Goal: Check status: Check status

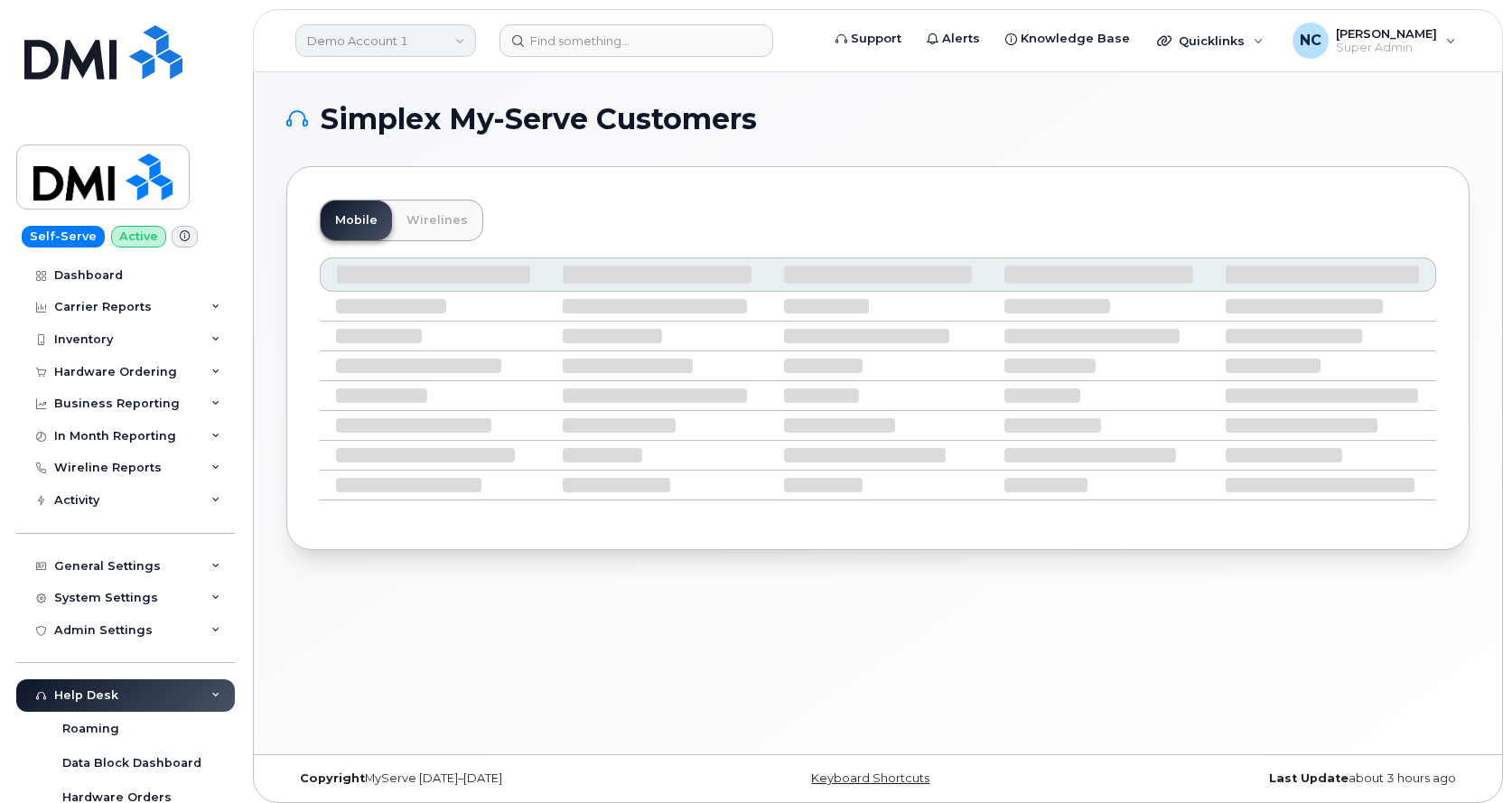
click at [423, 40] on link "Demo Account 1" at bounding box center [385, 40] width 180 height 33
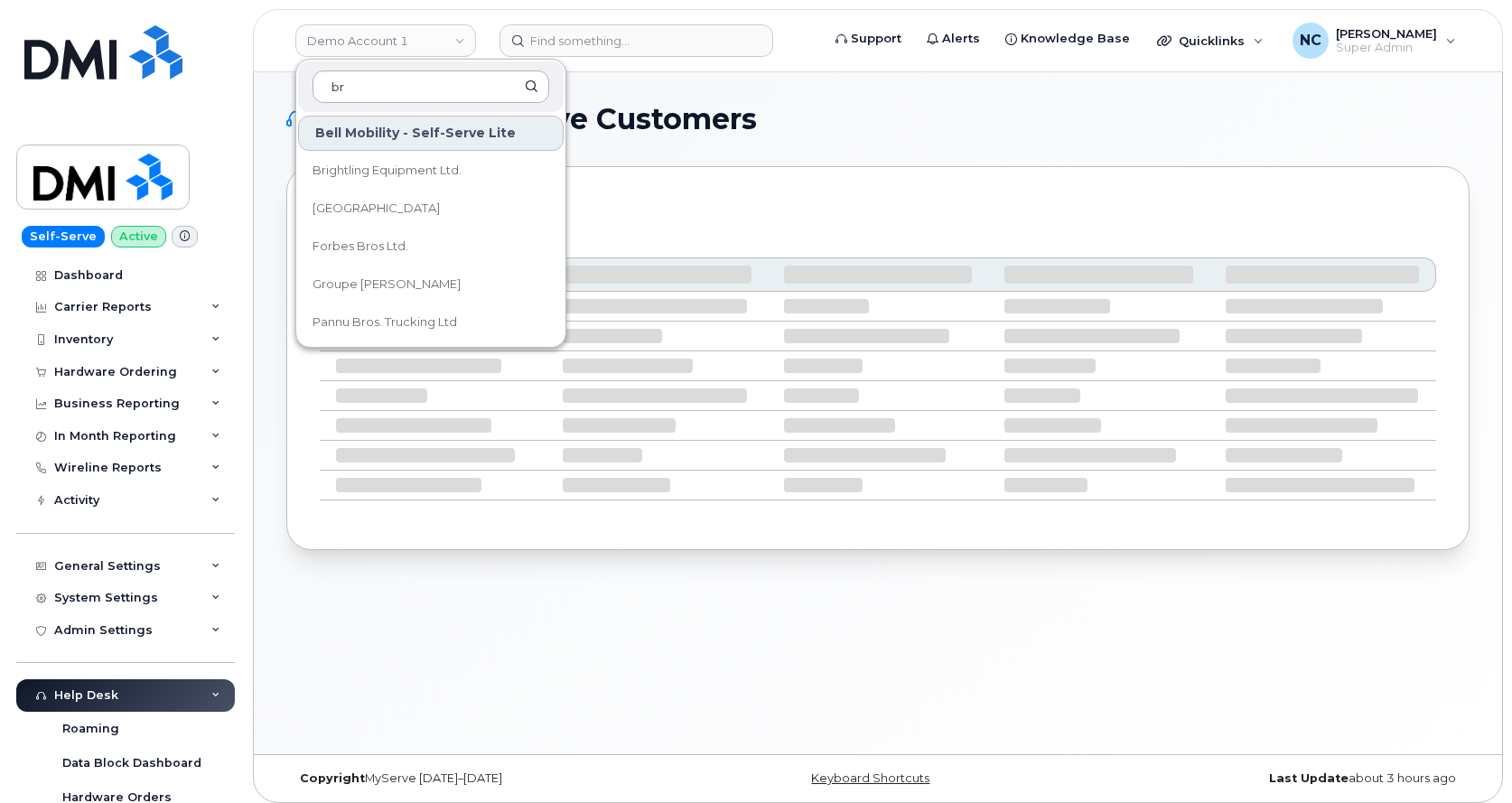
type input "b"
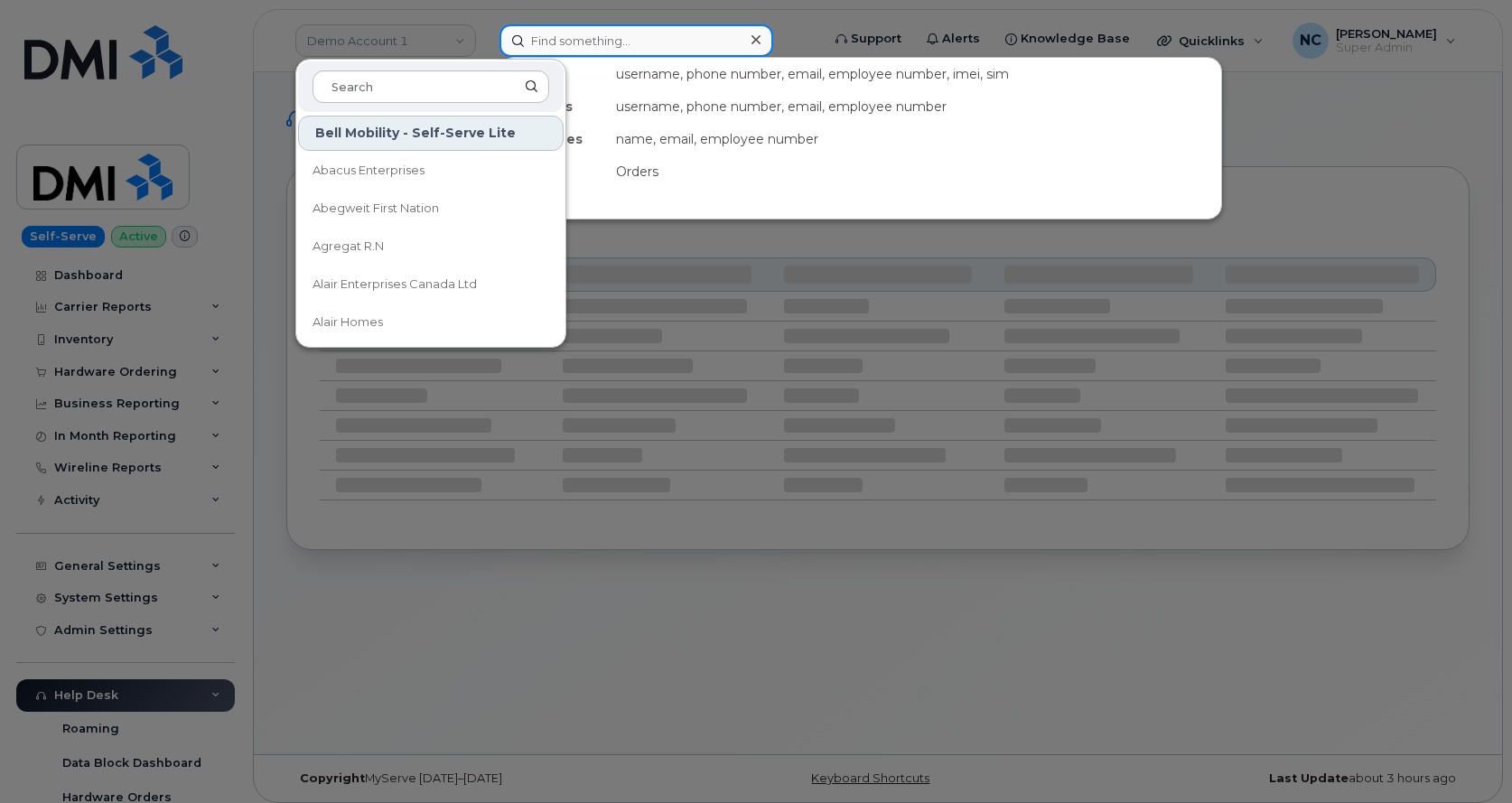
click at [599, 48] on input at bounding box center [637, 40] width 274 height 33
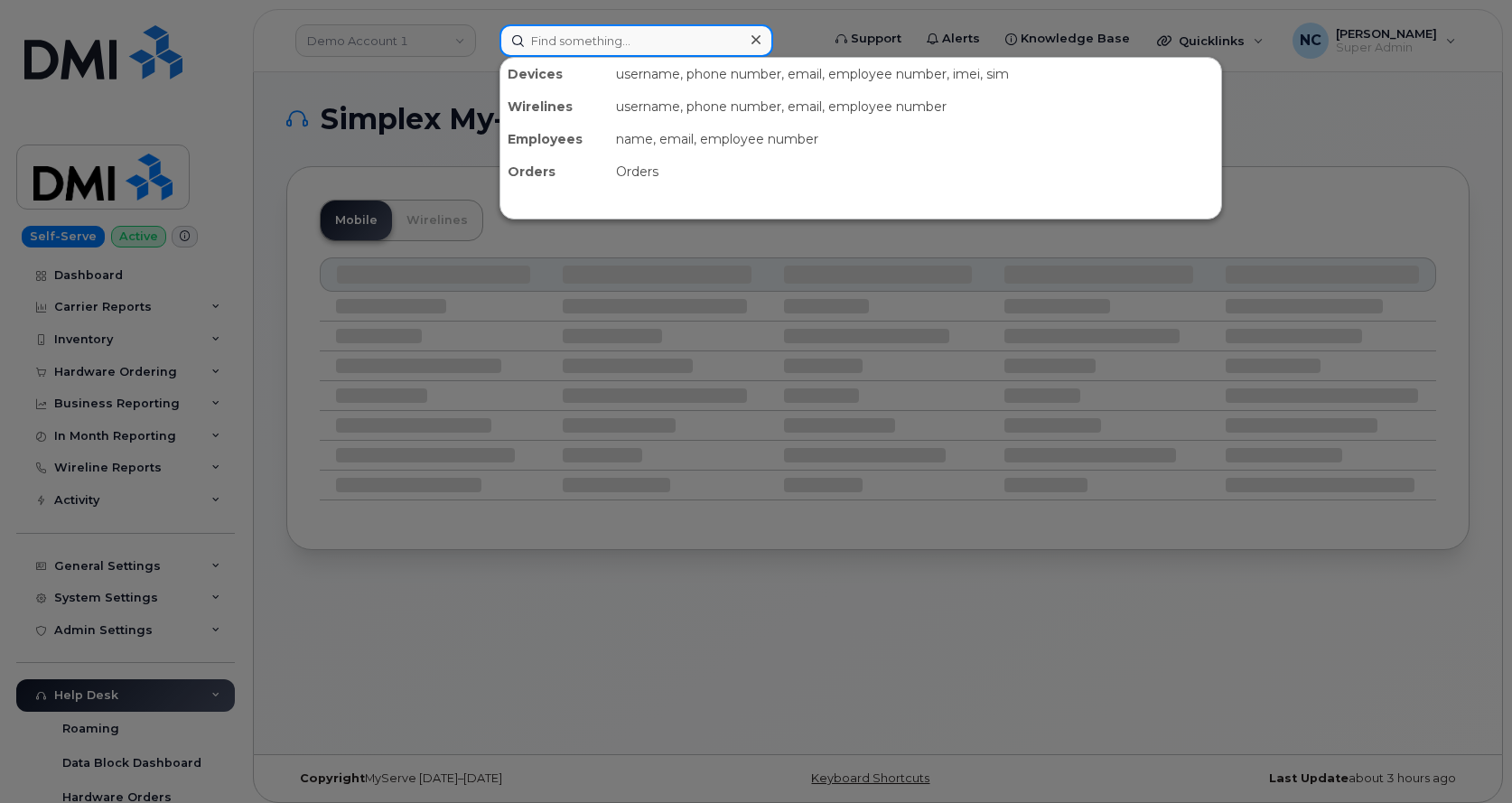
paste input "Brawn Lausen"
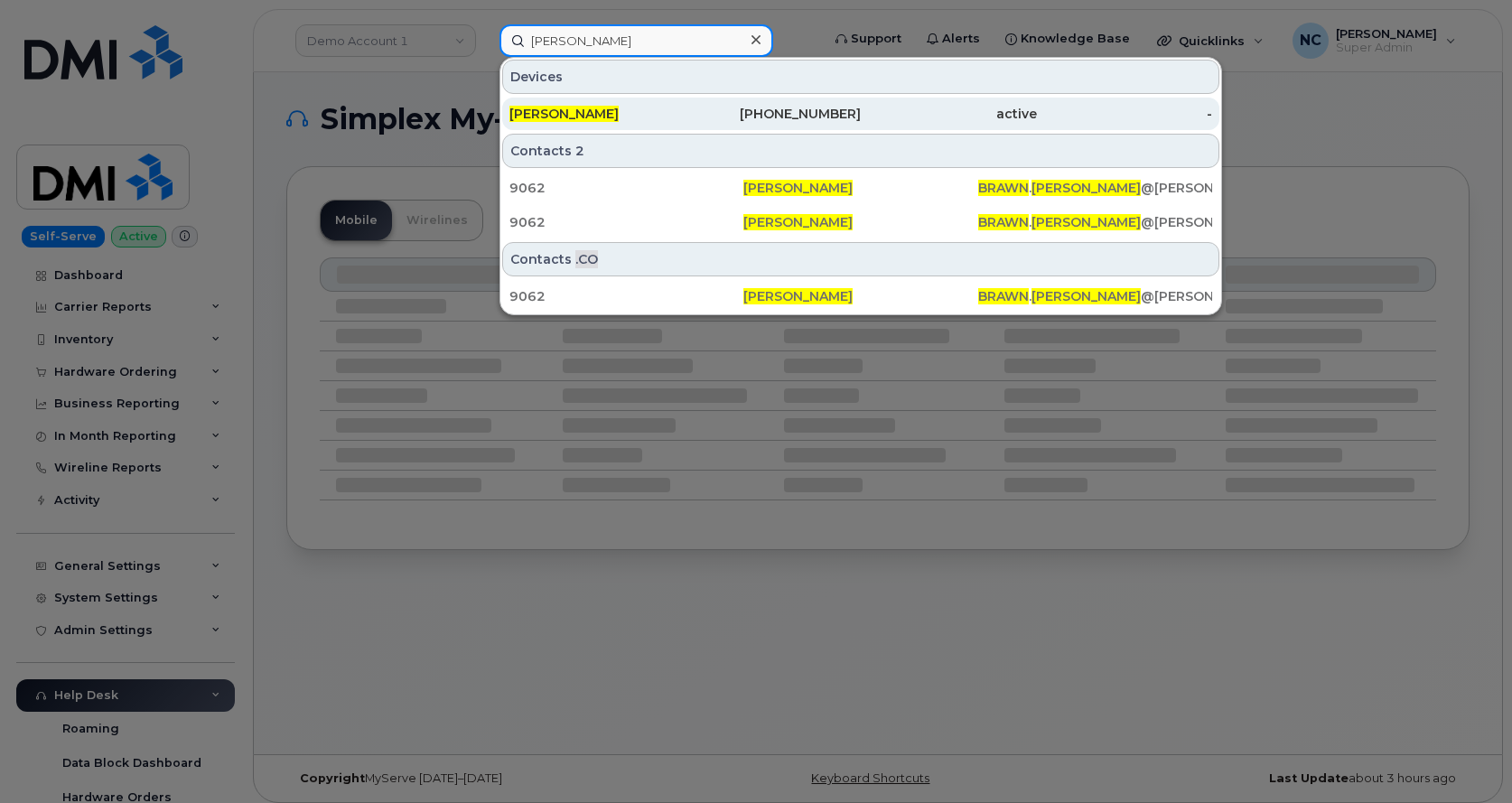
type input "Brawn Lausen"
click at [588, 117] on span "Brawn Lausen" at bounding box center [564, 113] width 109 height 16
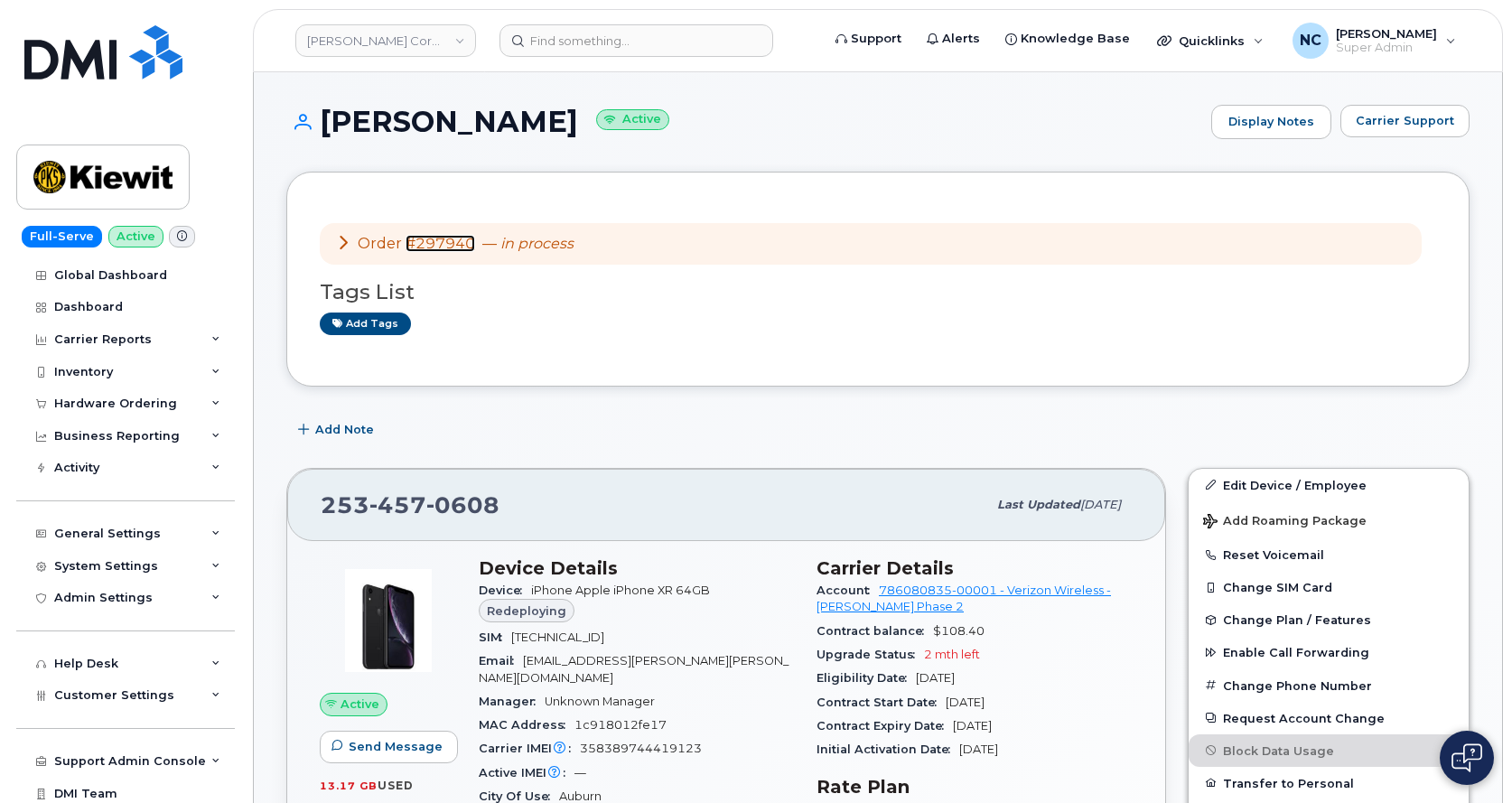
click at [437, 249] on link "#297940" at bounding box center [440, 243] width 70 height 17
click at [644, 41] on input at bounding box center [637, 40] width 274 height 33
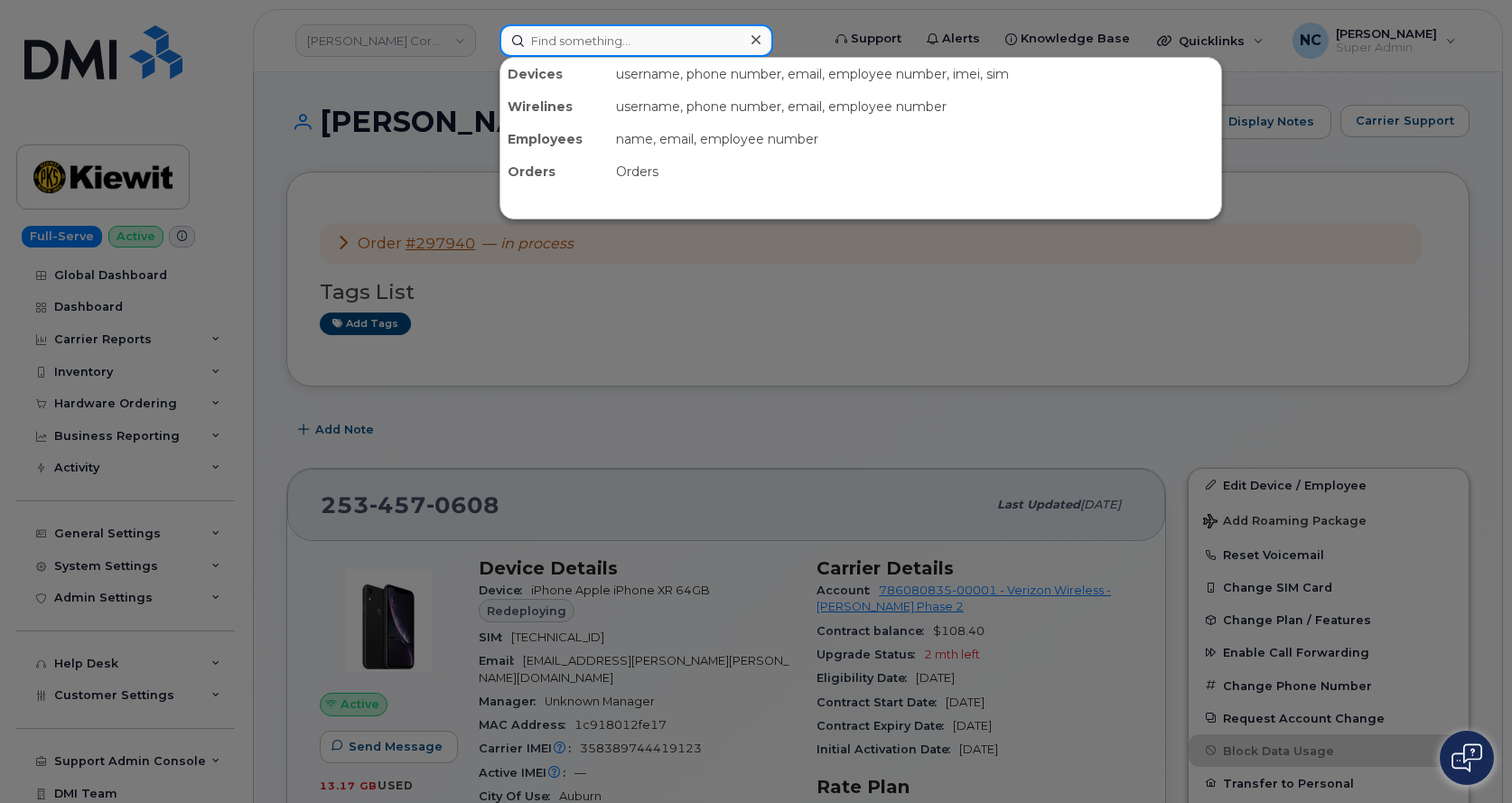
paste input "296914"
type input "296914"
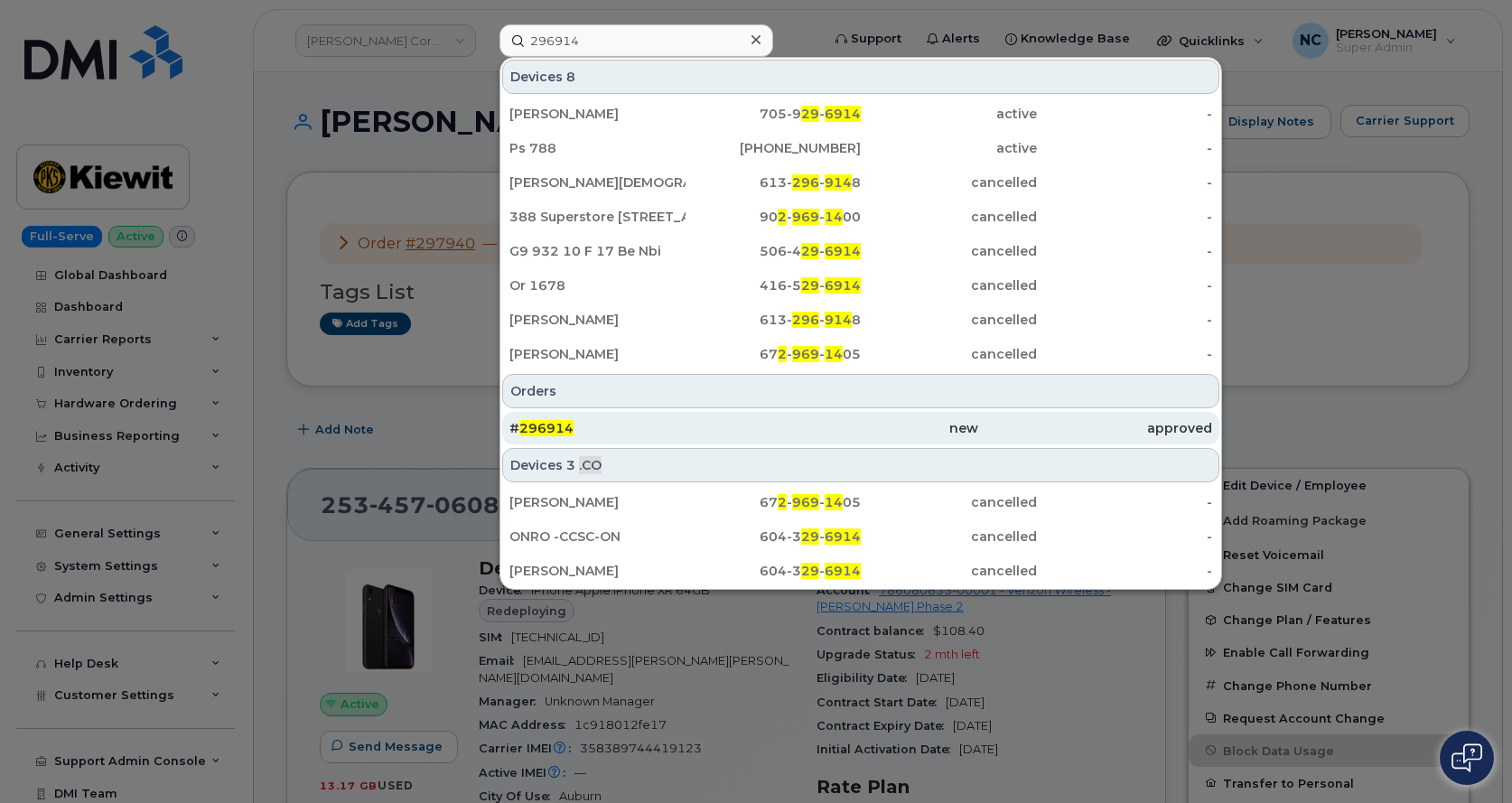
click at [743, 417] on div "# 296914" at bounding box center [860, 428] width 234 height 33
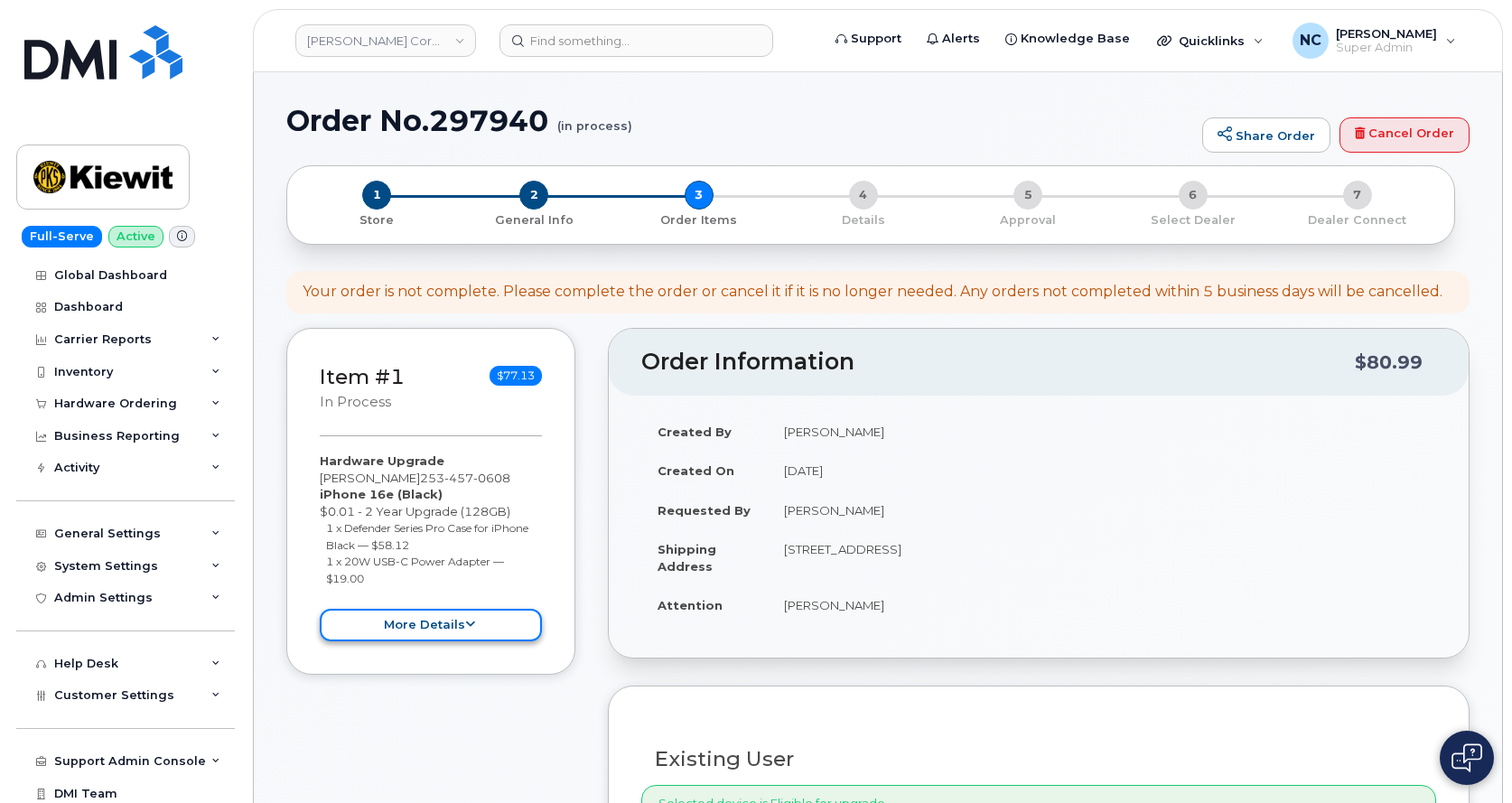
click at [462, 616] on button "more details" at bounding box center [431, 625] width 222 height 34
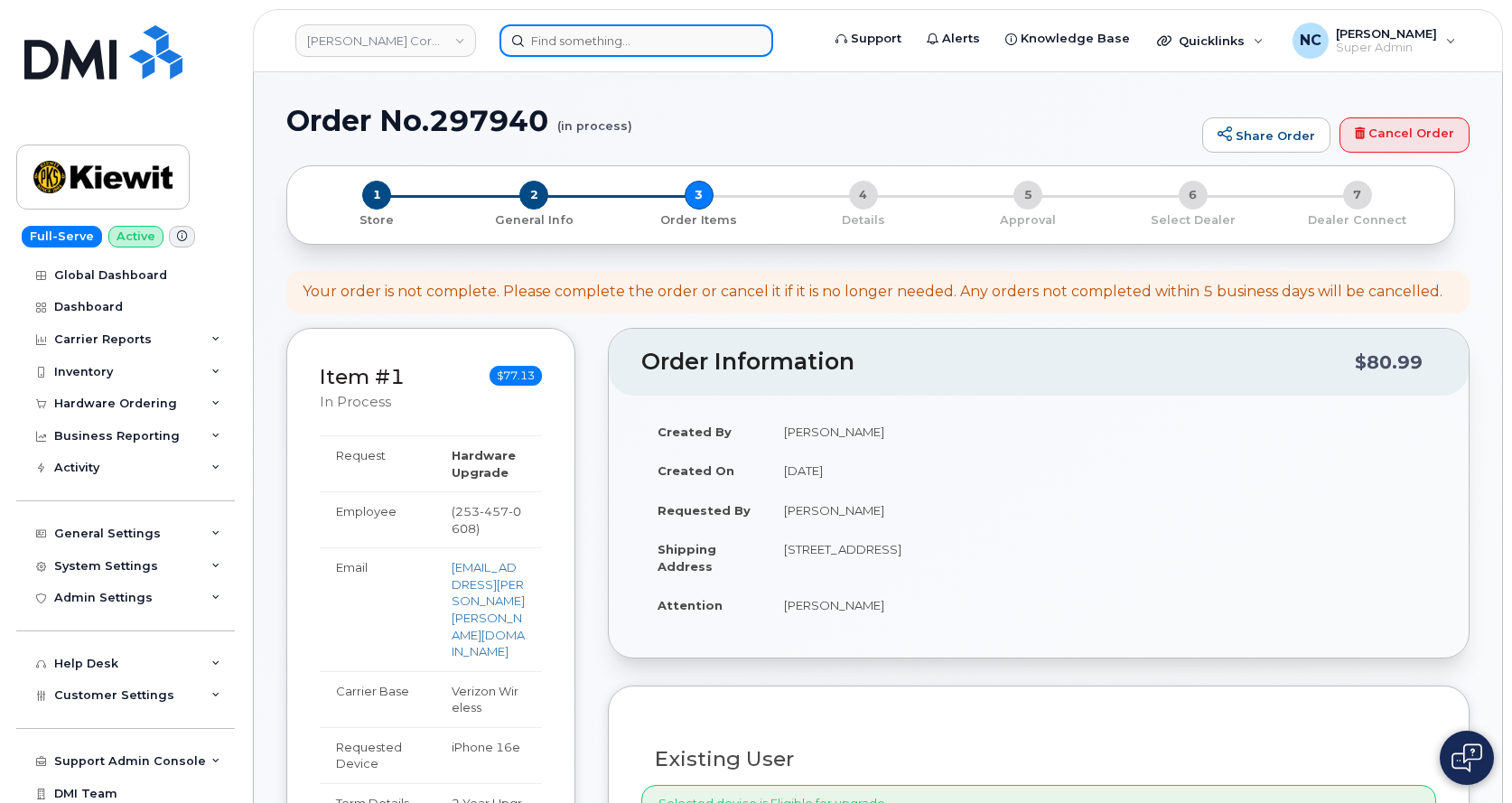
click at [653, 37] on input at bounding box center [637, 40] width 274 height 33
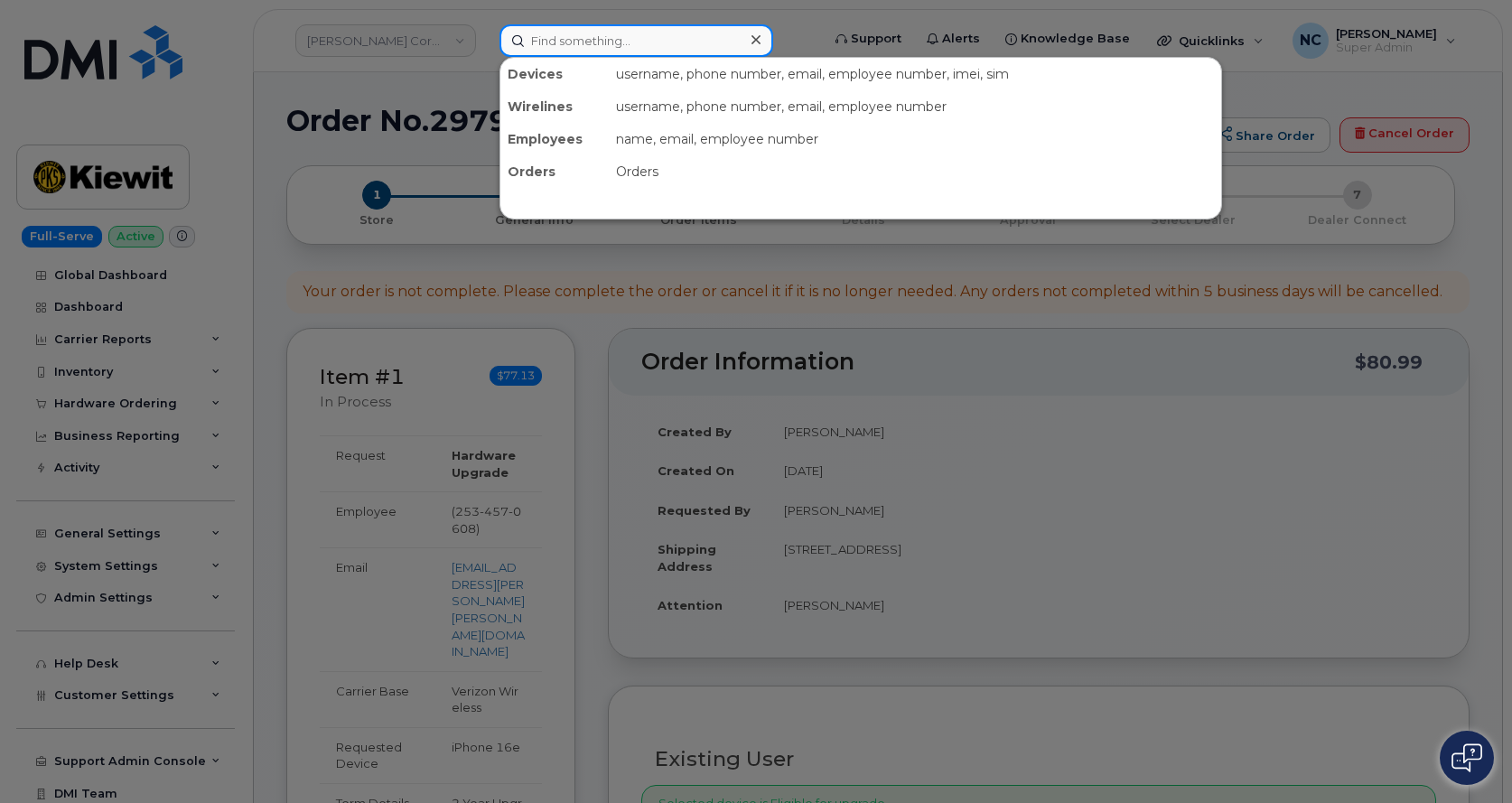
paste input "[PHONE_NUMBER]"
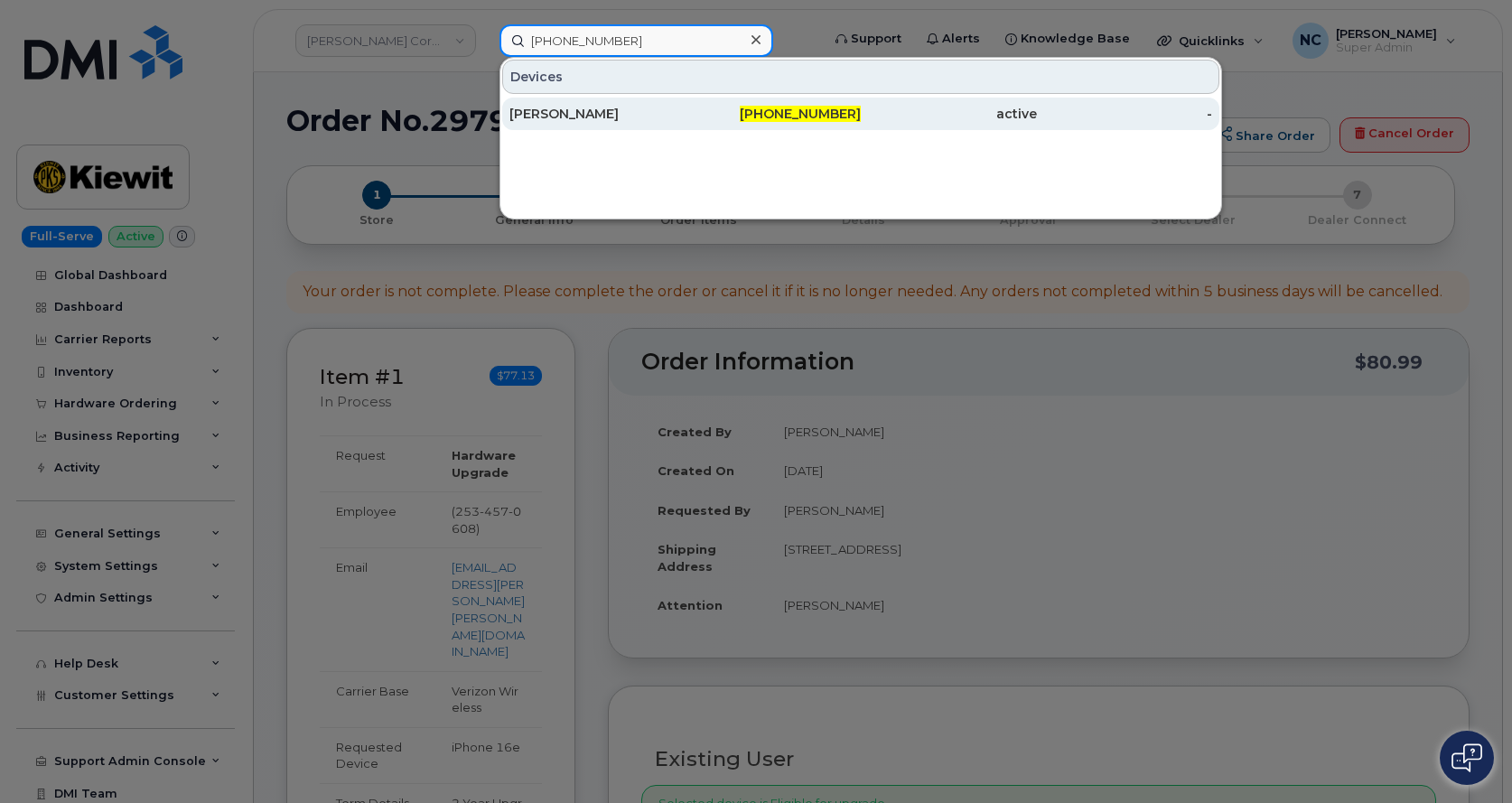
type input "[PHONE_NUMBER]"
click at [650, 105] on div "Brawn Lausen" at bounding box center [597, 113] width 176 height 18
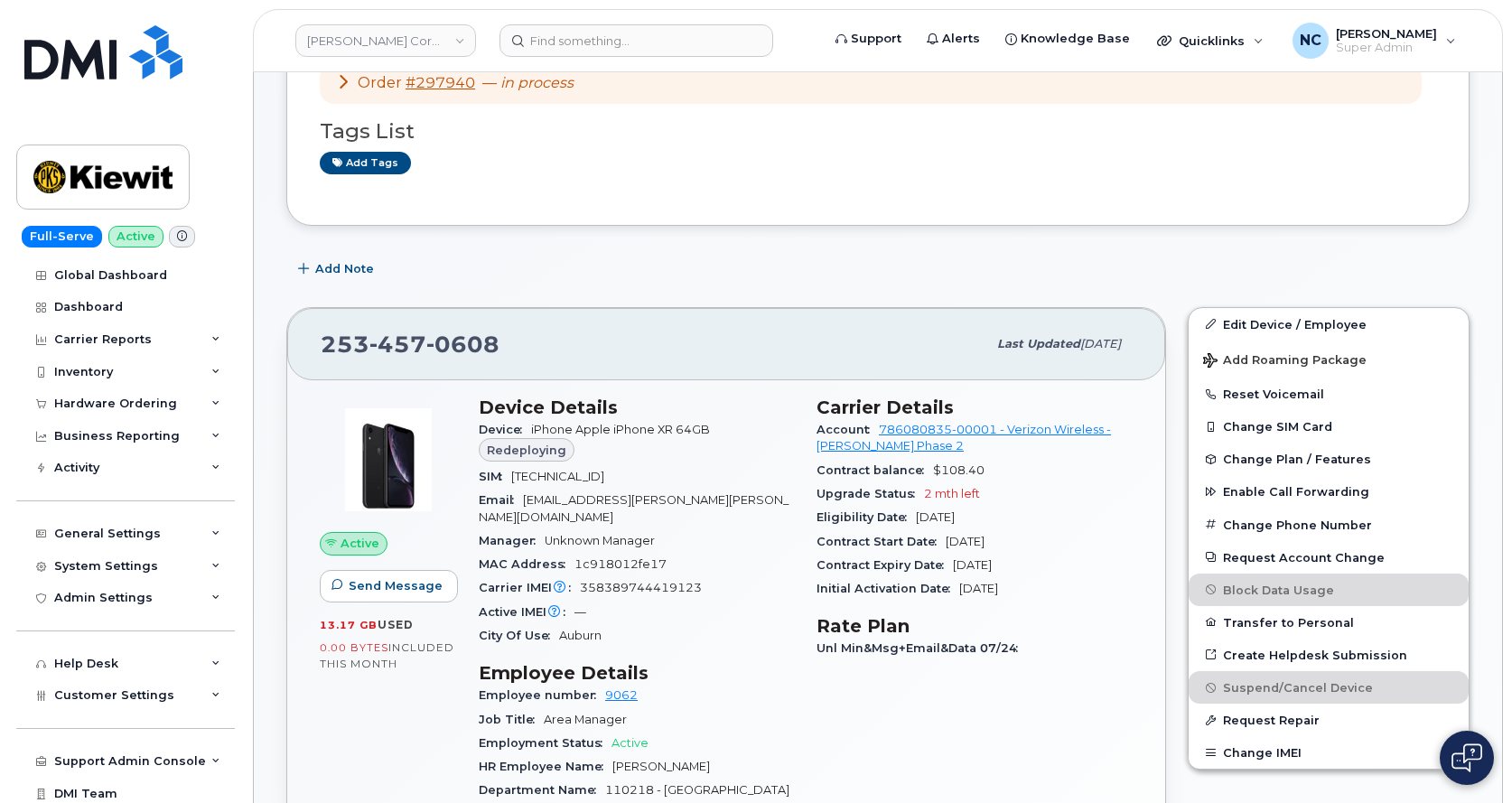
scroll to position [180, 0]
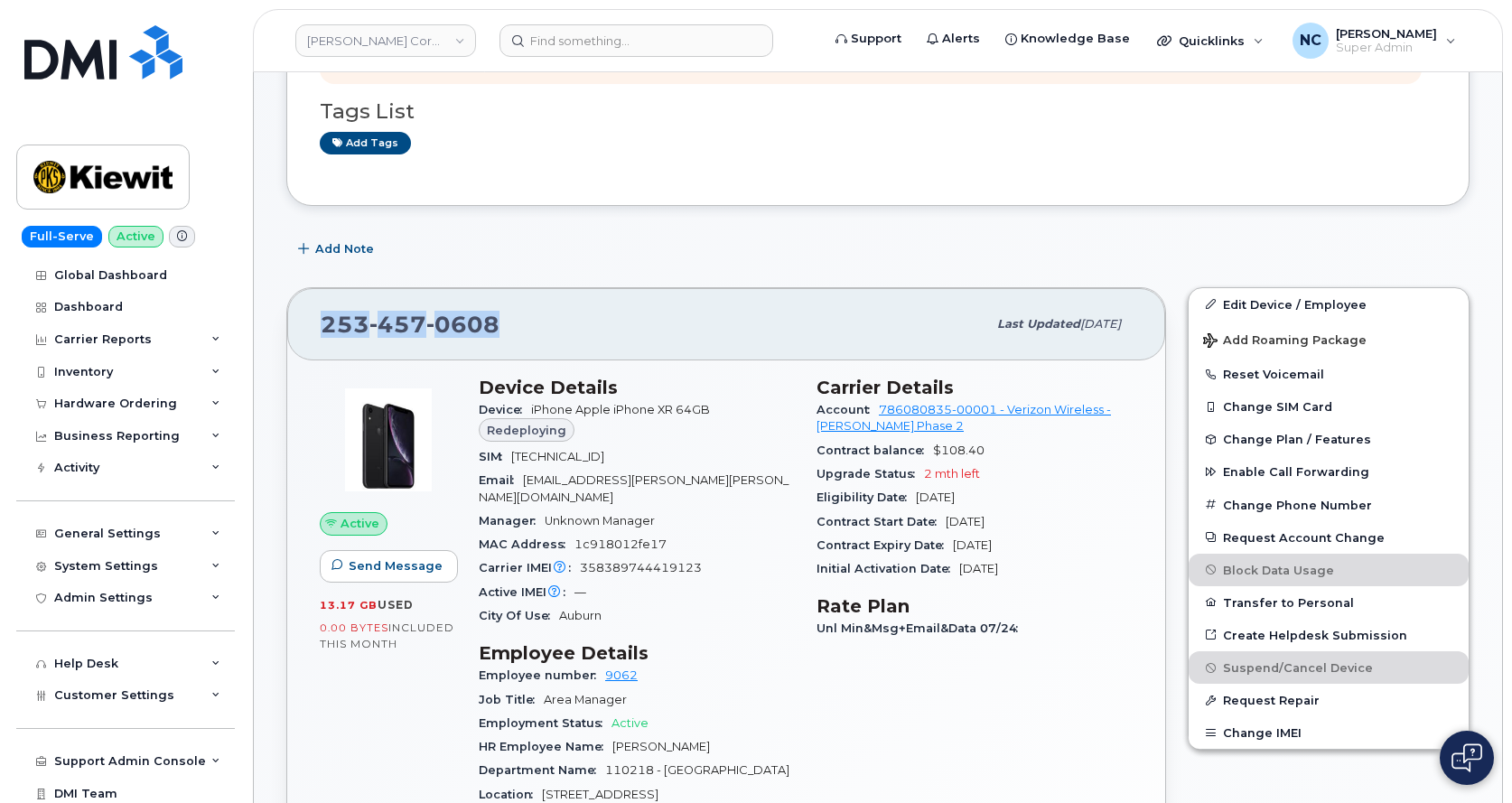
drag, startPoint x: 507, startPoint y: 320, endPoint x: 308, endPoint y: 328, distance: 199.2
click at [308, 328] on div "253 457 0608 Last updated Jul 31, 2025" at bounding box center [727, 324] width 878 height 72
copy span "253 457 0608"
click at [662, 342] on div "253 457 0608" at bounding box center [654, 324] width 665 height 38
drag, startPoint x: 934, startPoint y: 446, endPoint x: 1001, endPoint y: 452, distance: 67.3
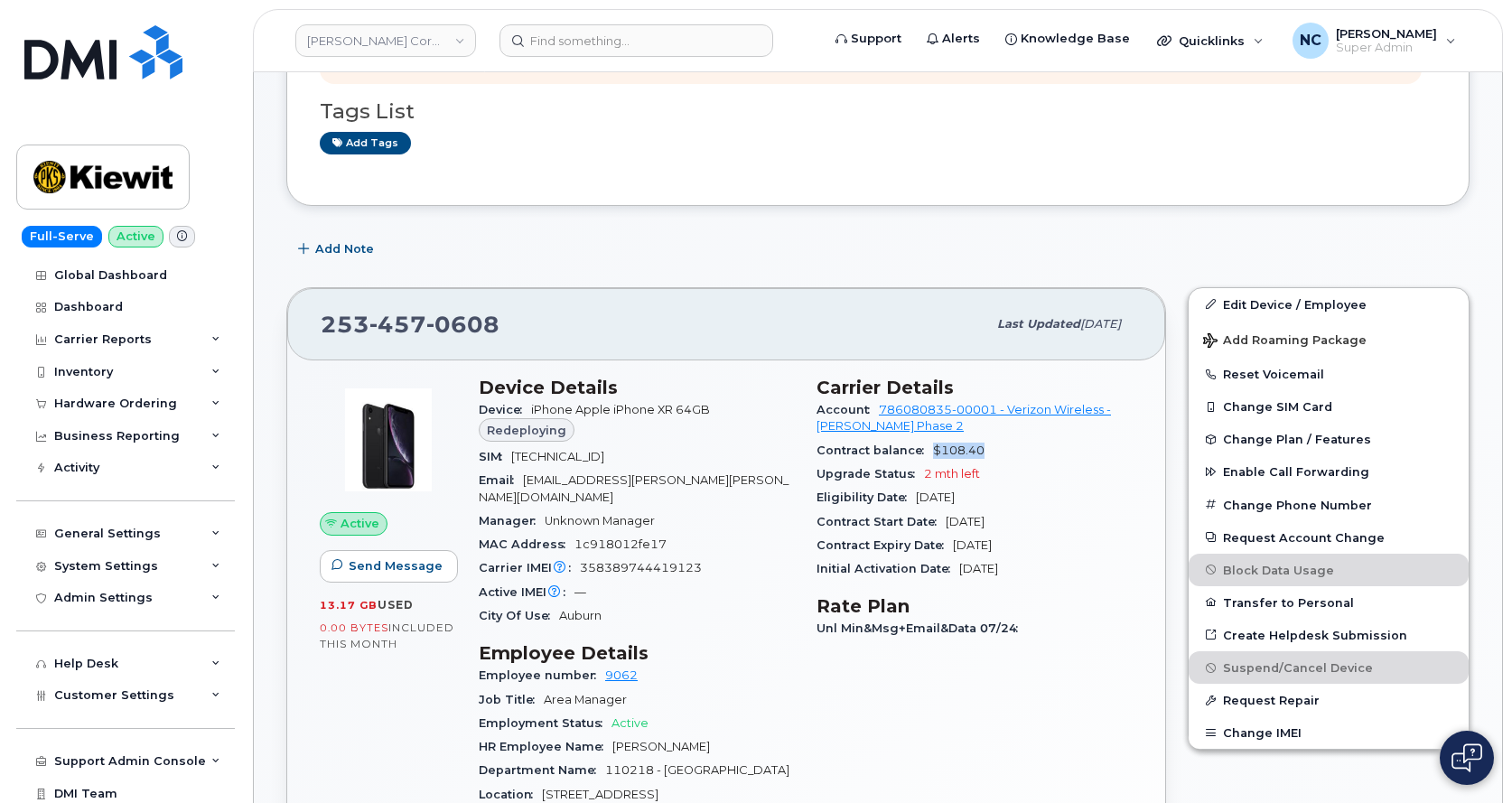
click at [1001, 452] on div "Contract balance $108.40" at bounding box center [975, 450] width 316 height 23
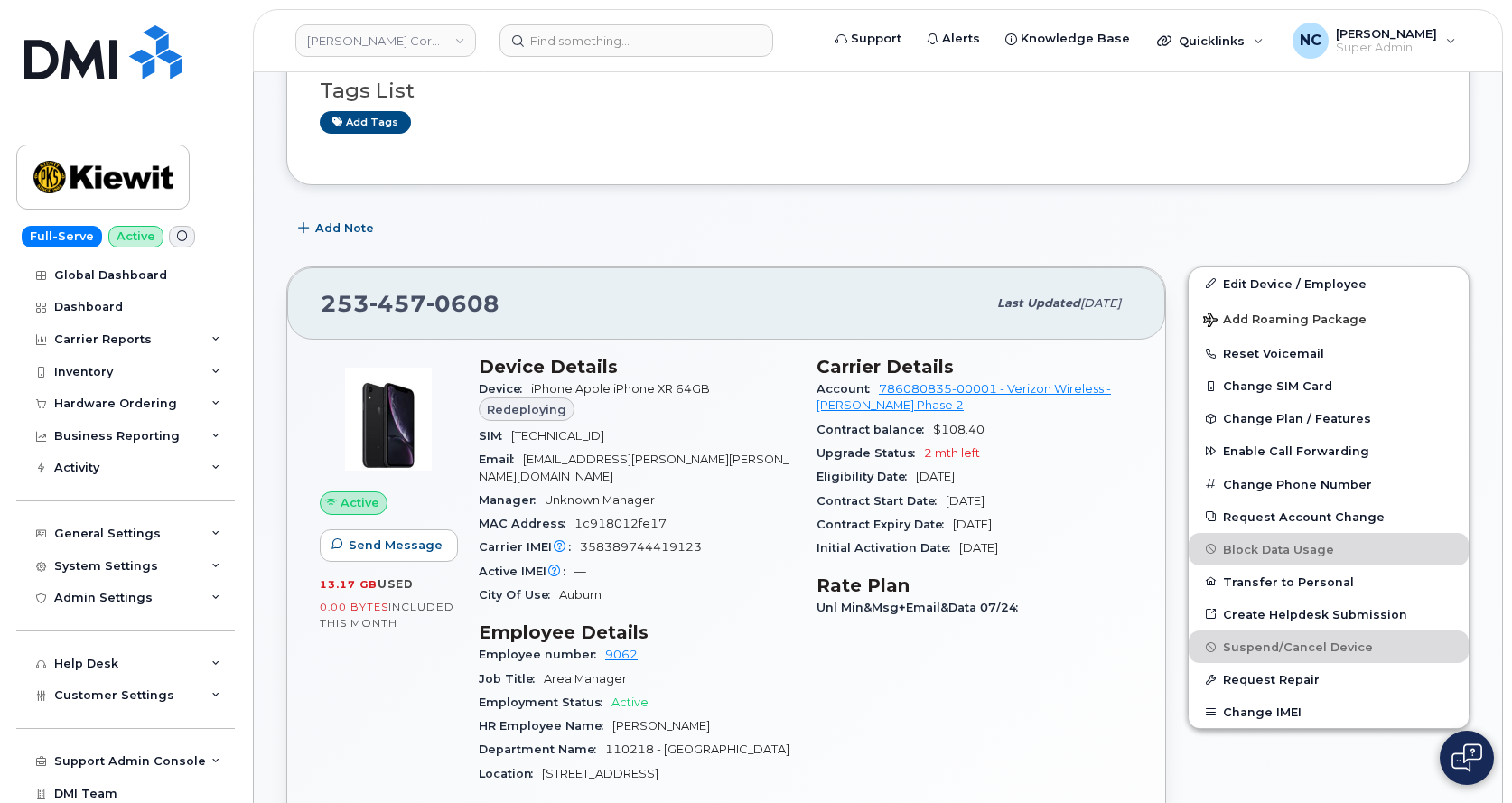
scroll to position [271, 0]
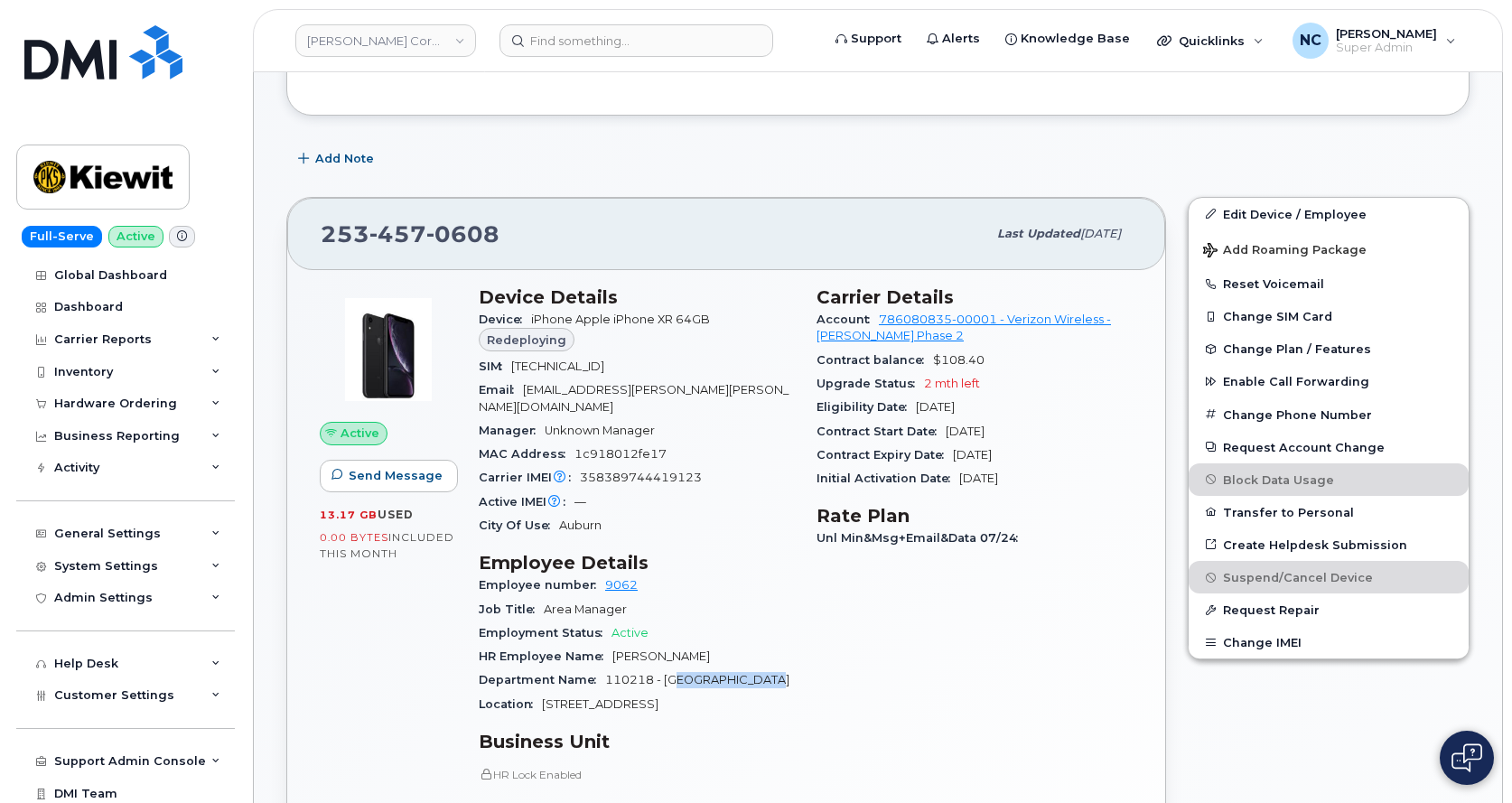
drag, startPoint x: 779, startPoint y: 665, endPoint x: 680, endPoint y: 665, distance: 99.0
click at [680, 668] on div "Department Name 110218 - KB&M District OH" at bounding box center [637, 679] width 316 height 23
click at [683, 700] on div "Device Details Device iPhone Apple iPhone XR 64GB Redeploying SIM 8914800000719…" at bounding box center [637, 650] width 337 height 750
drag, startPoint x: 711, startPoint y: 665, endPoint x: 796, endPoint y: 665, distance: 85.0
click at [796, 665] on div "Device Details Device iPhone Apple iPhone XR 64GB Redeploying SIM 8914800000719…" at bounding box center [637, 650] width 337 height 750
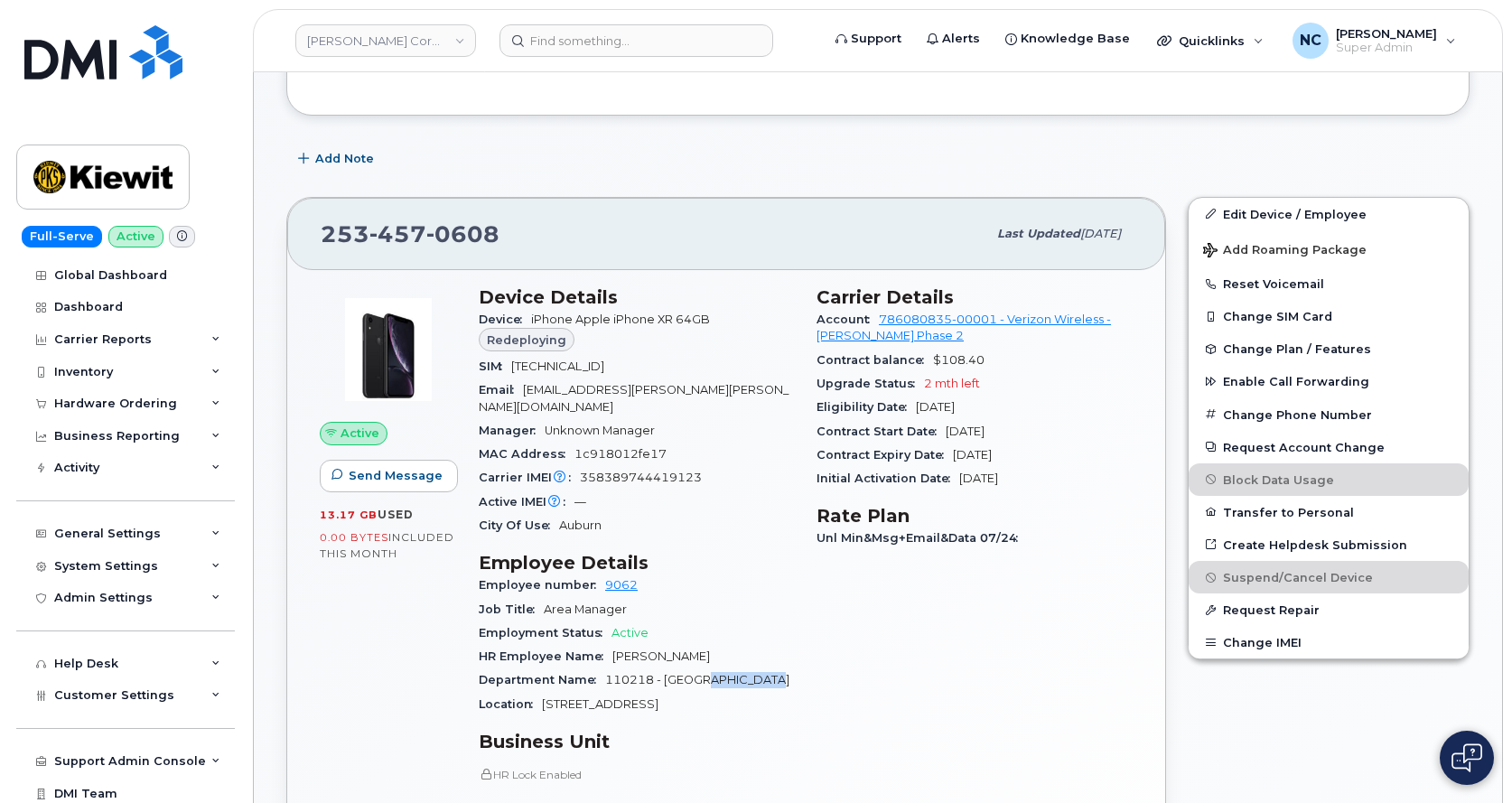
click at [798, 665] on div "Device Details Device iPhone Apple iPhone XR 64GB Redeploying SIM 8914800000719…" at bounding box center [637, 650] width 337 height 750
click at [818, 675] on div "Carrier Details Account 786080835-00001 - Verizon Wireless - Kiewit Phase 2 Con…" at bounding box center [975, 650] width 337 height 750
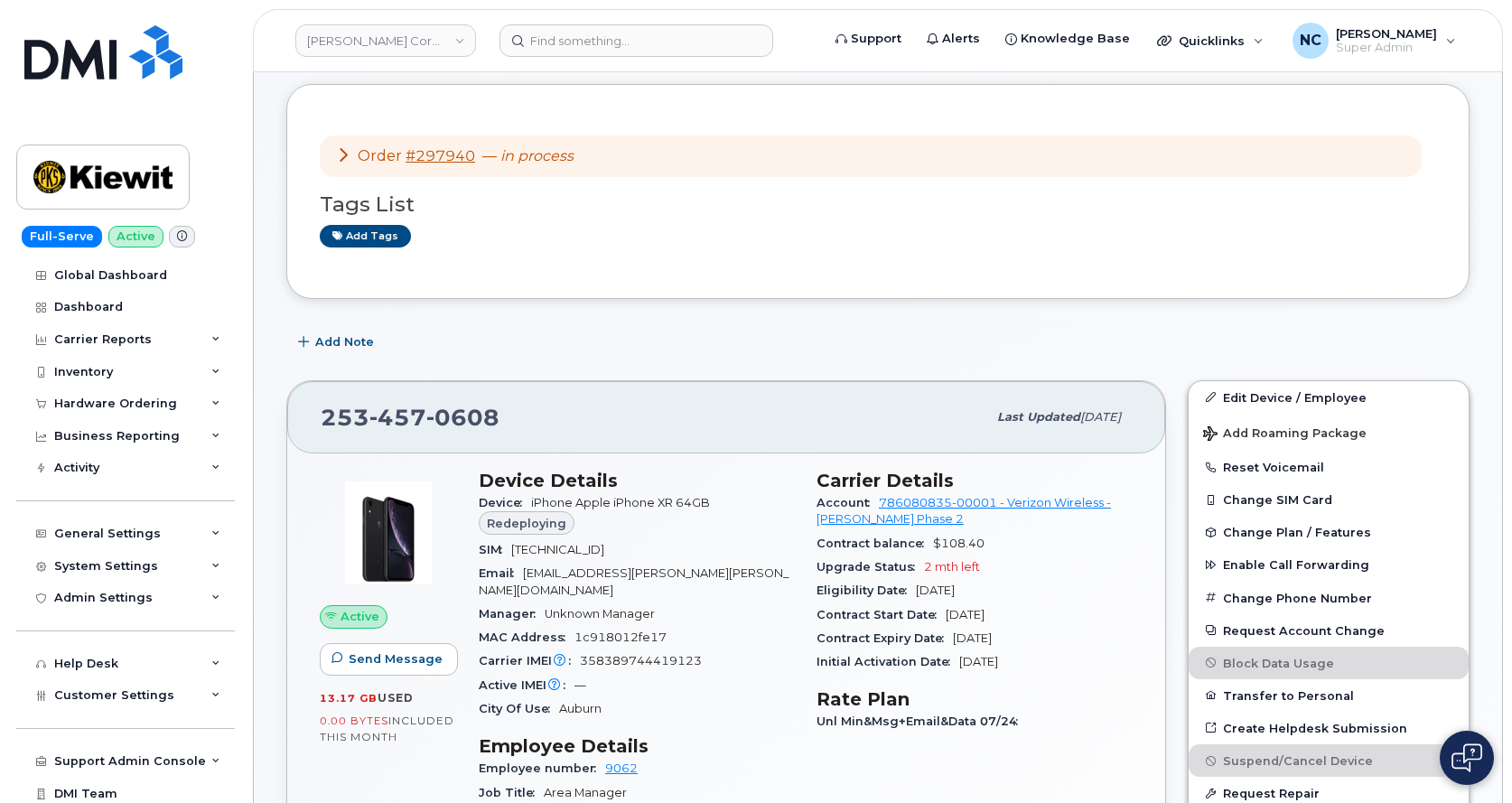
scroll to position [0, 0]
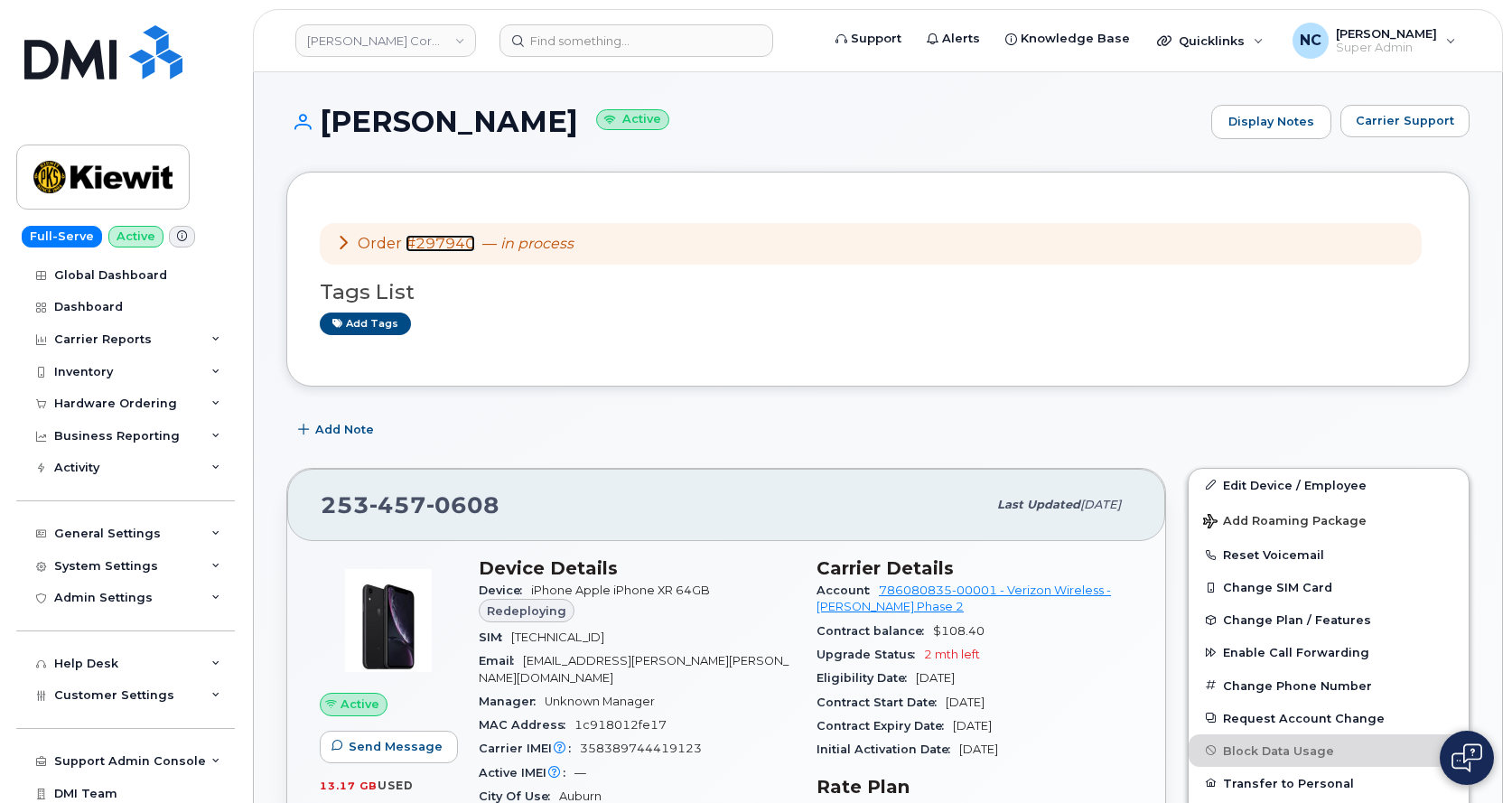
click at [429, 244] on link "#297940" at bounding box center [440, 243] width 70 height 17
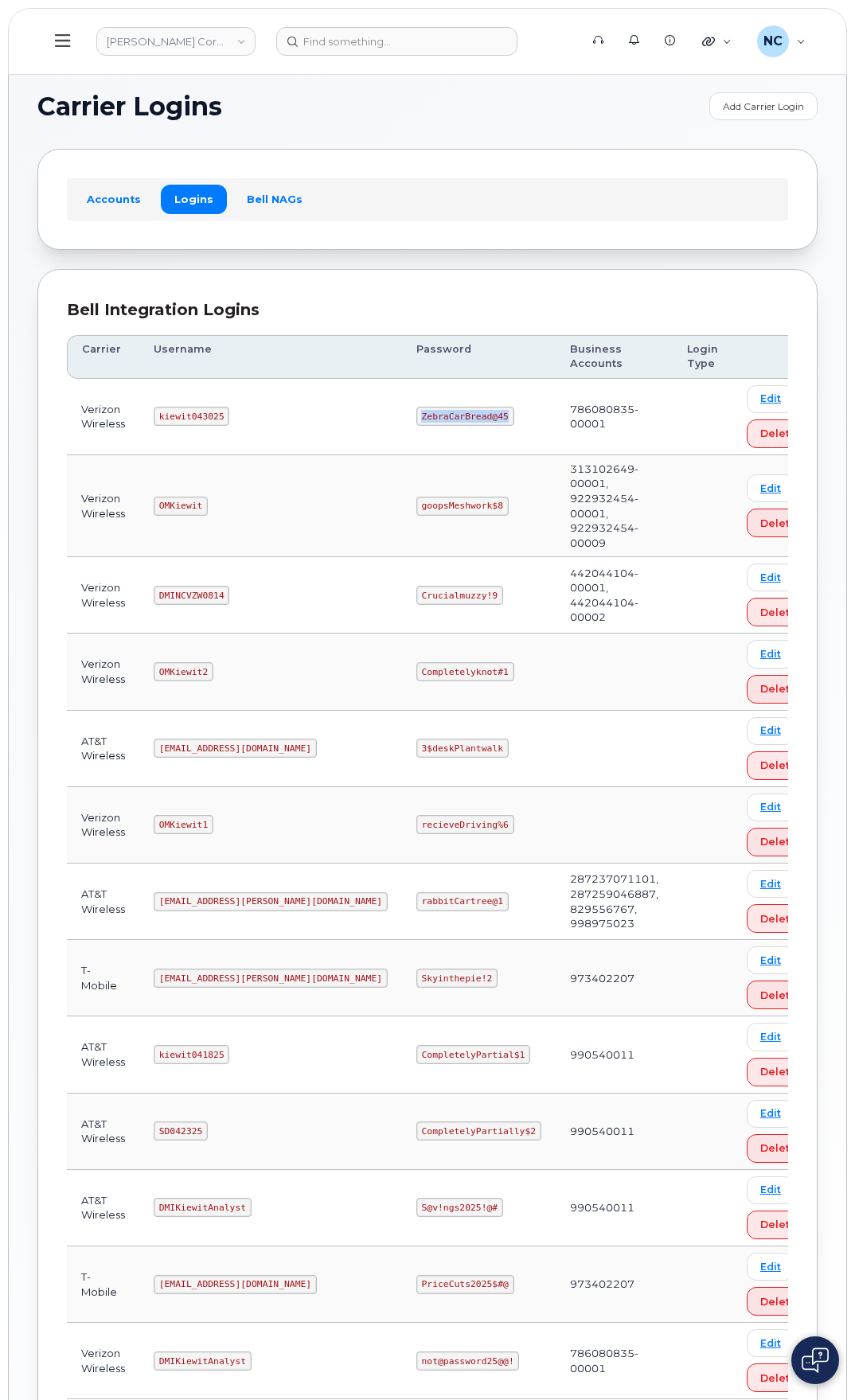
drag, startPoint x: 437, startPoint y: 421, endPoint x: 345, endPoint y: 417, distance: 92.1
click at [402, 417] on td "ZebraCarBread@45" at bounding box center [479, 417] width 154 height 76
copy code "ZebraCarBread@45"
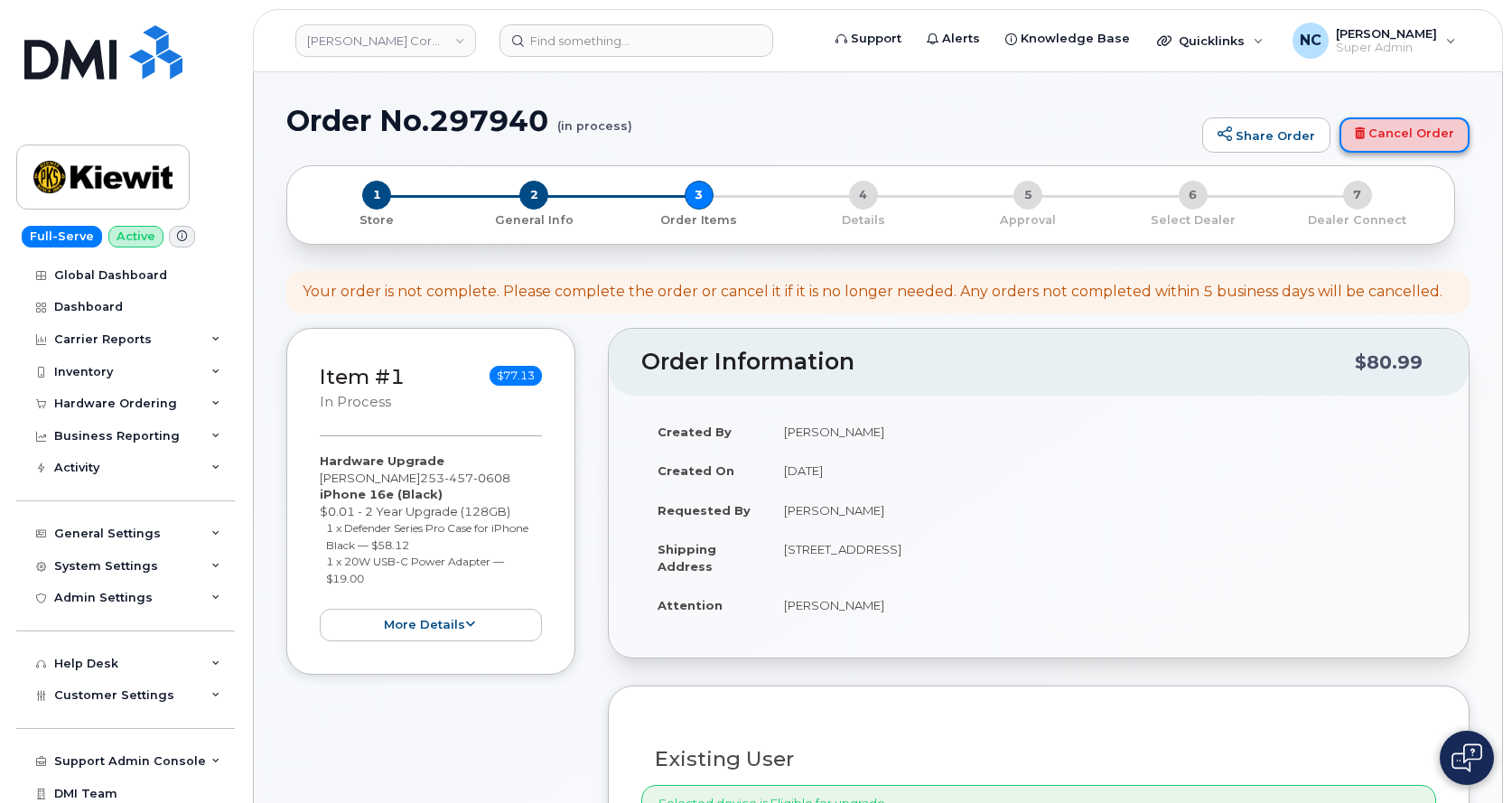
click at [1371, 130] on link "Cancel Order" at bounding box center [1405, 135] width 130 height 36
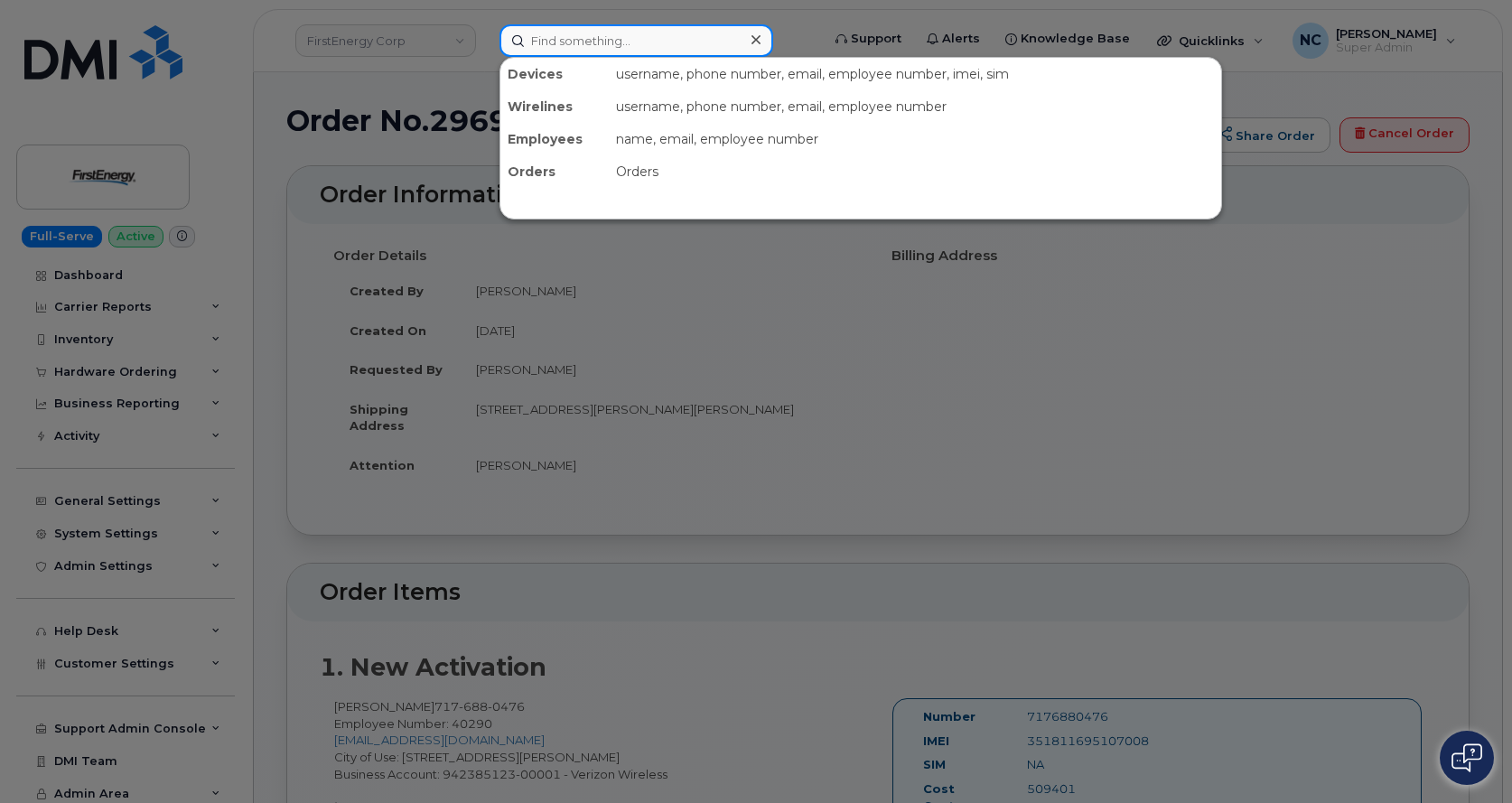
click at [614, 36] on input at bounding box center [637, 40] width 274 height 33
paste input "[PHONE_NUMBER]"
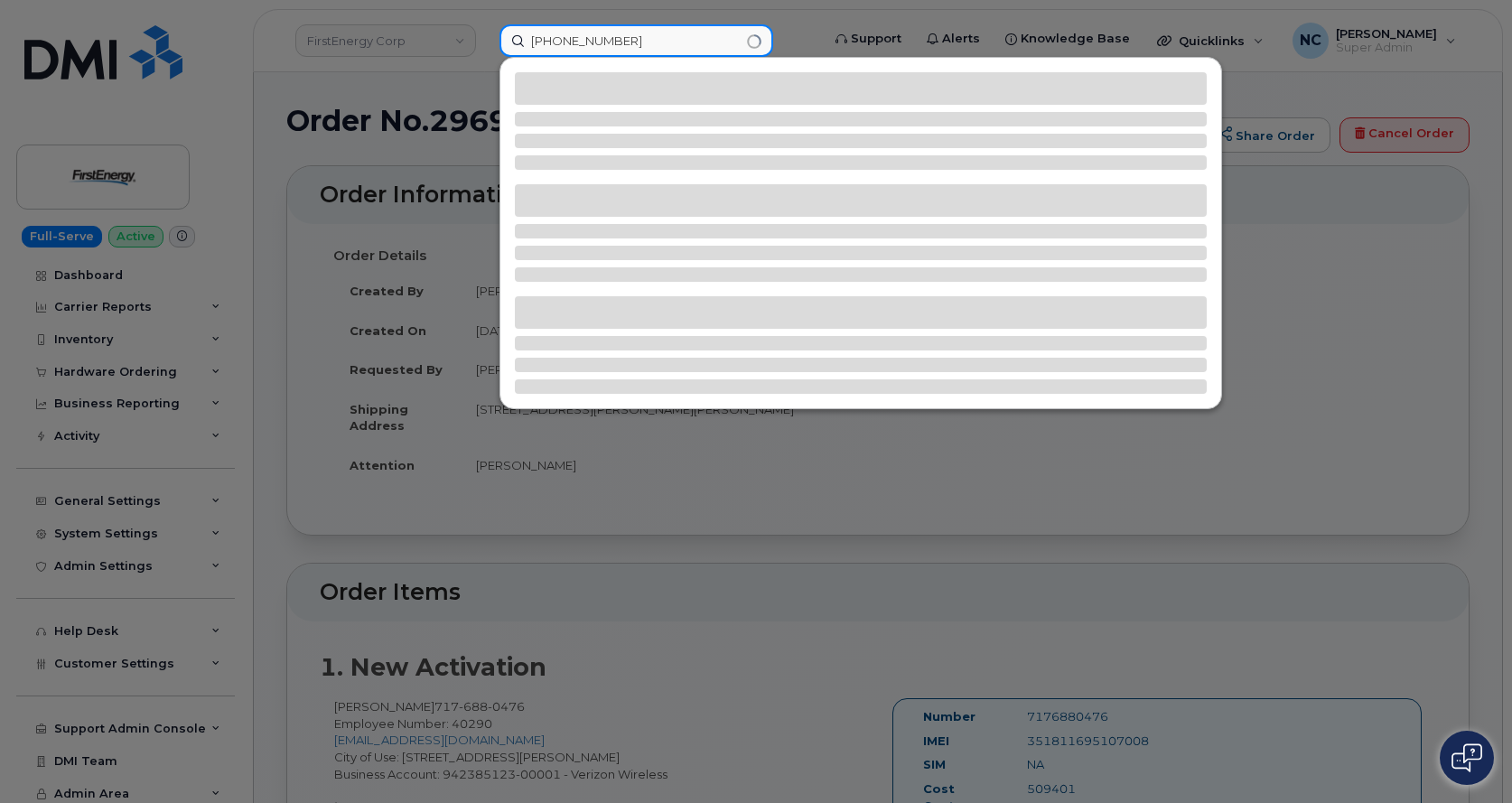
type input "[PHONE_NUMBER]"
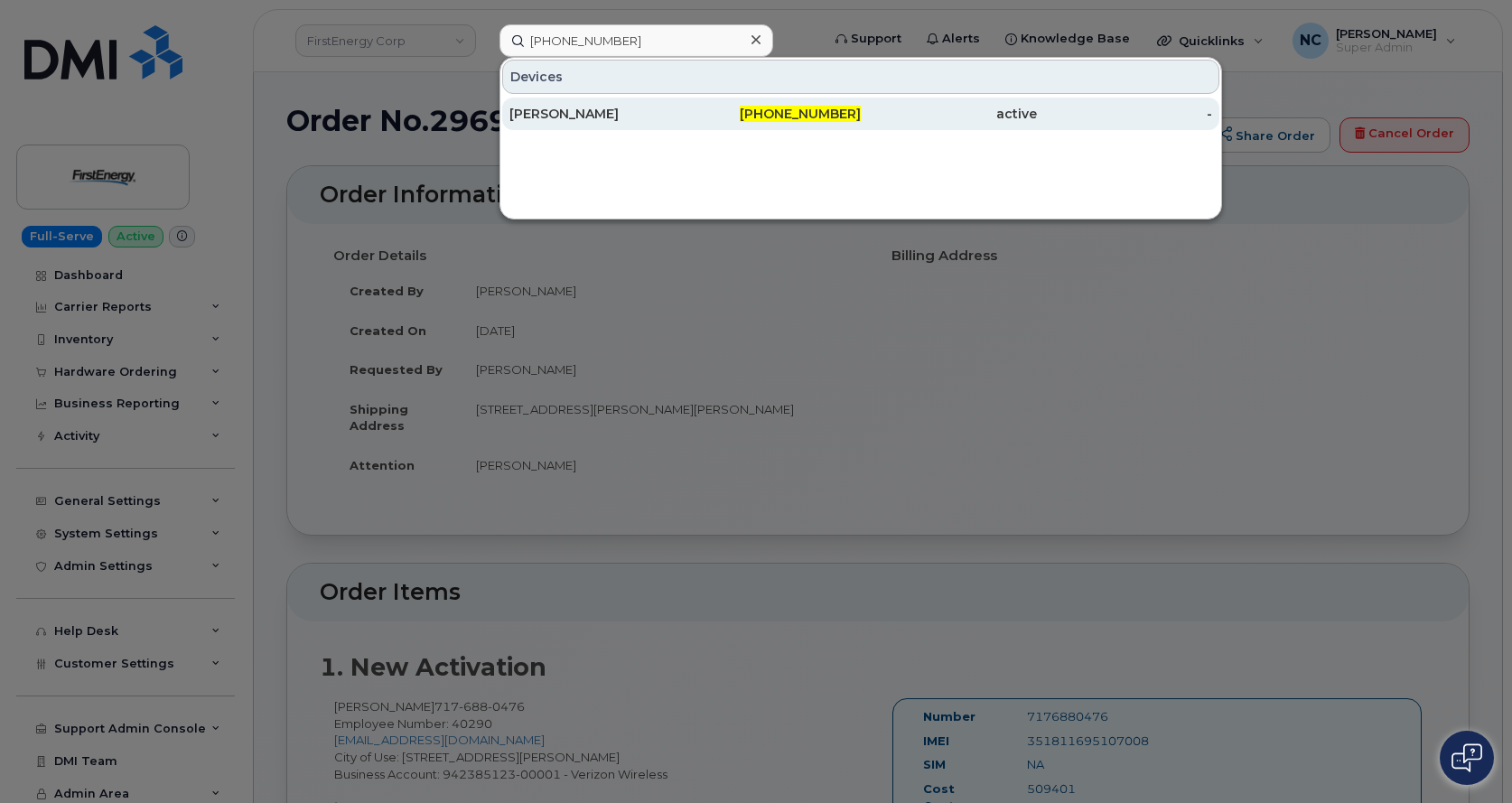
click at [632, 117] on div "[PERSON_NAME]" at bounding box center [597, 113] width 176 height 18
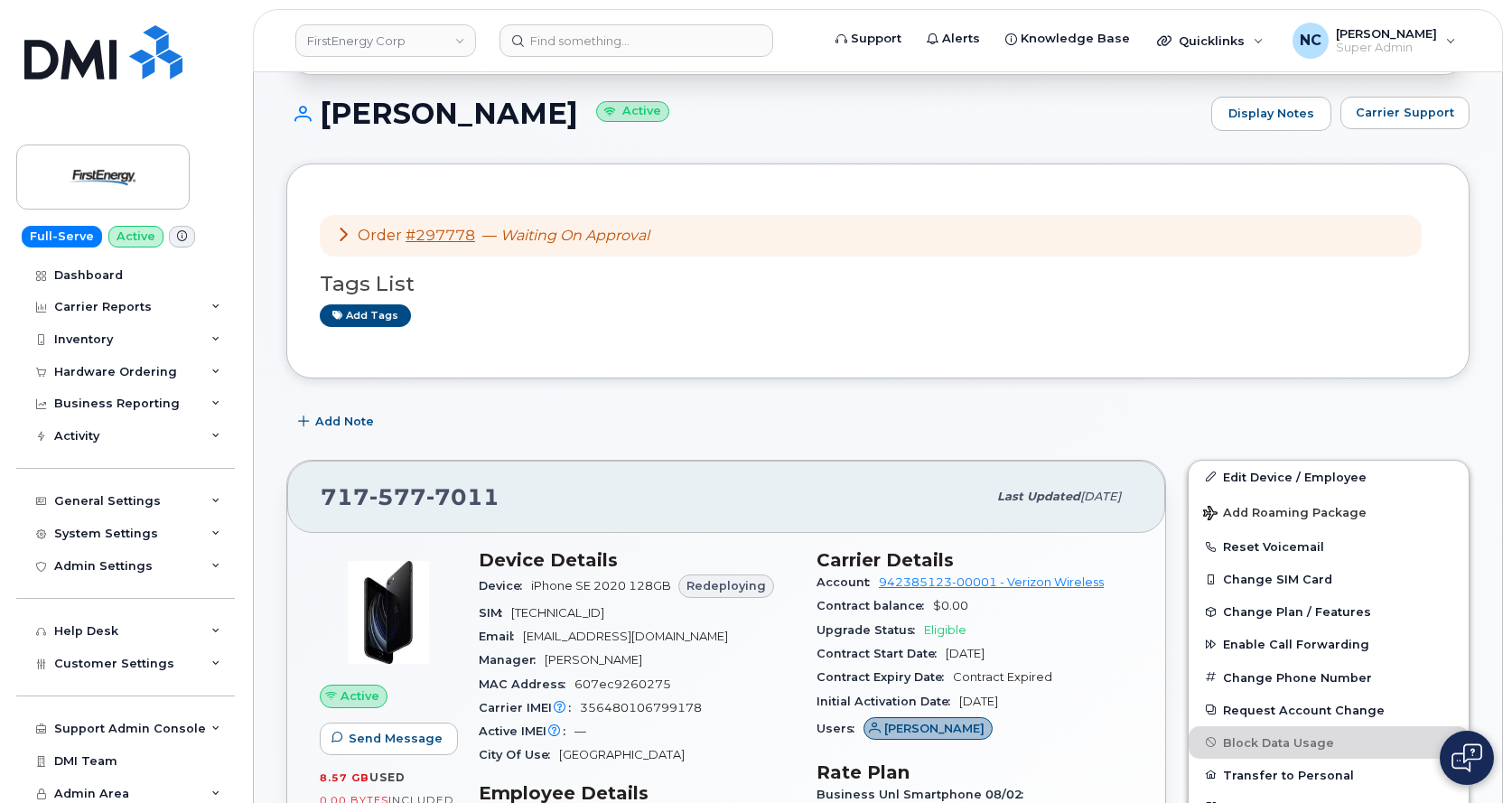
scroll to position [271, 0]
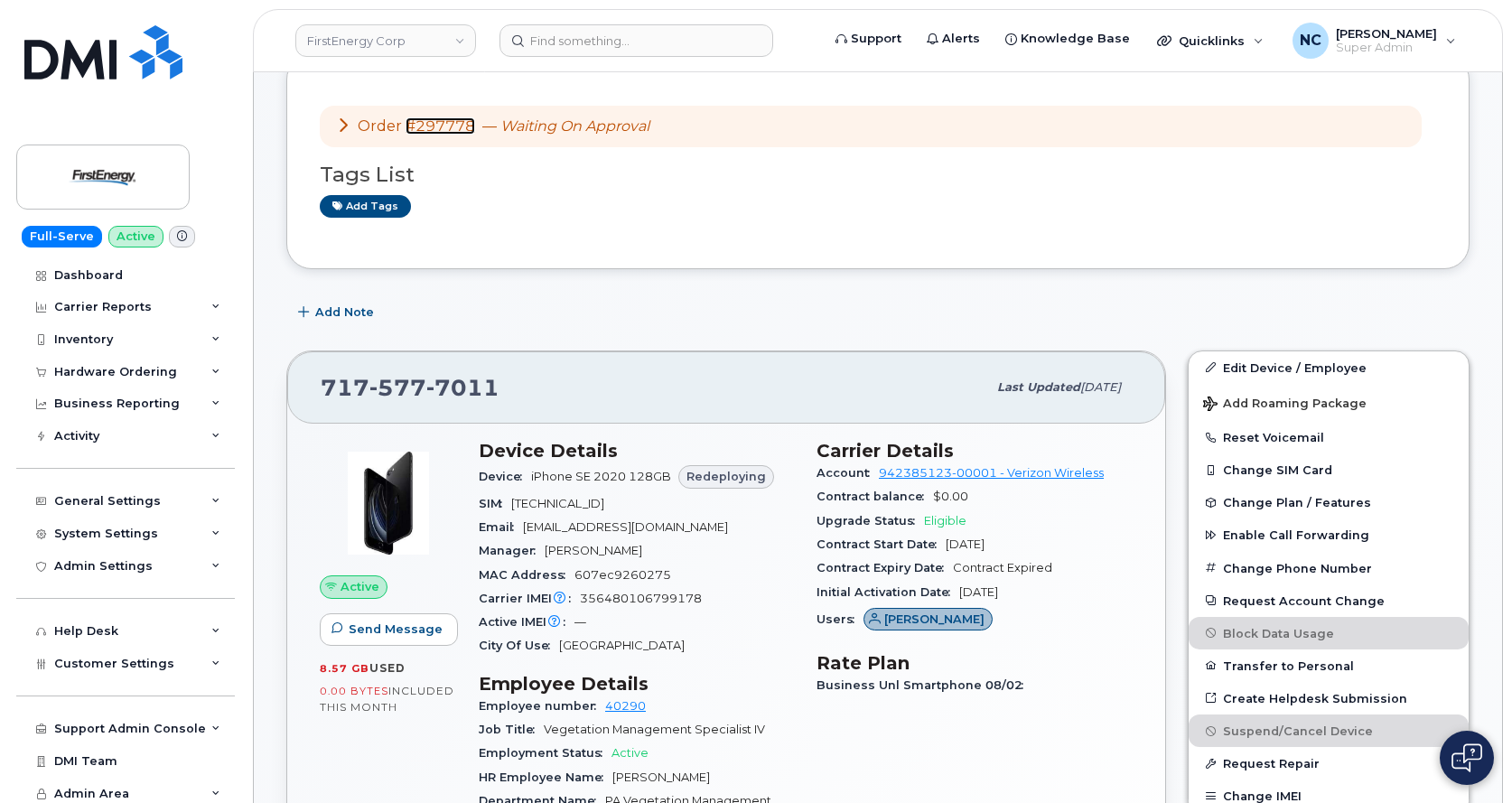
click at [444, 129] on link "#297778" at bounding box center [440, 126] width 70 height 17
drag, startPoint x: 475, startPoint y: 129, endPoint x: 415, endPoint y: 129, distance: 60.0
click at [415, 129] on div "Order #297778 — Waiting On Approval" at bounding box center [493, 127] width 314 height 21
copy link "297778"
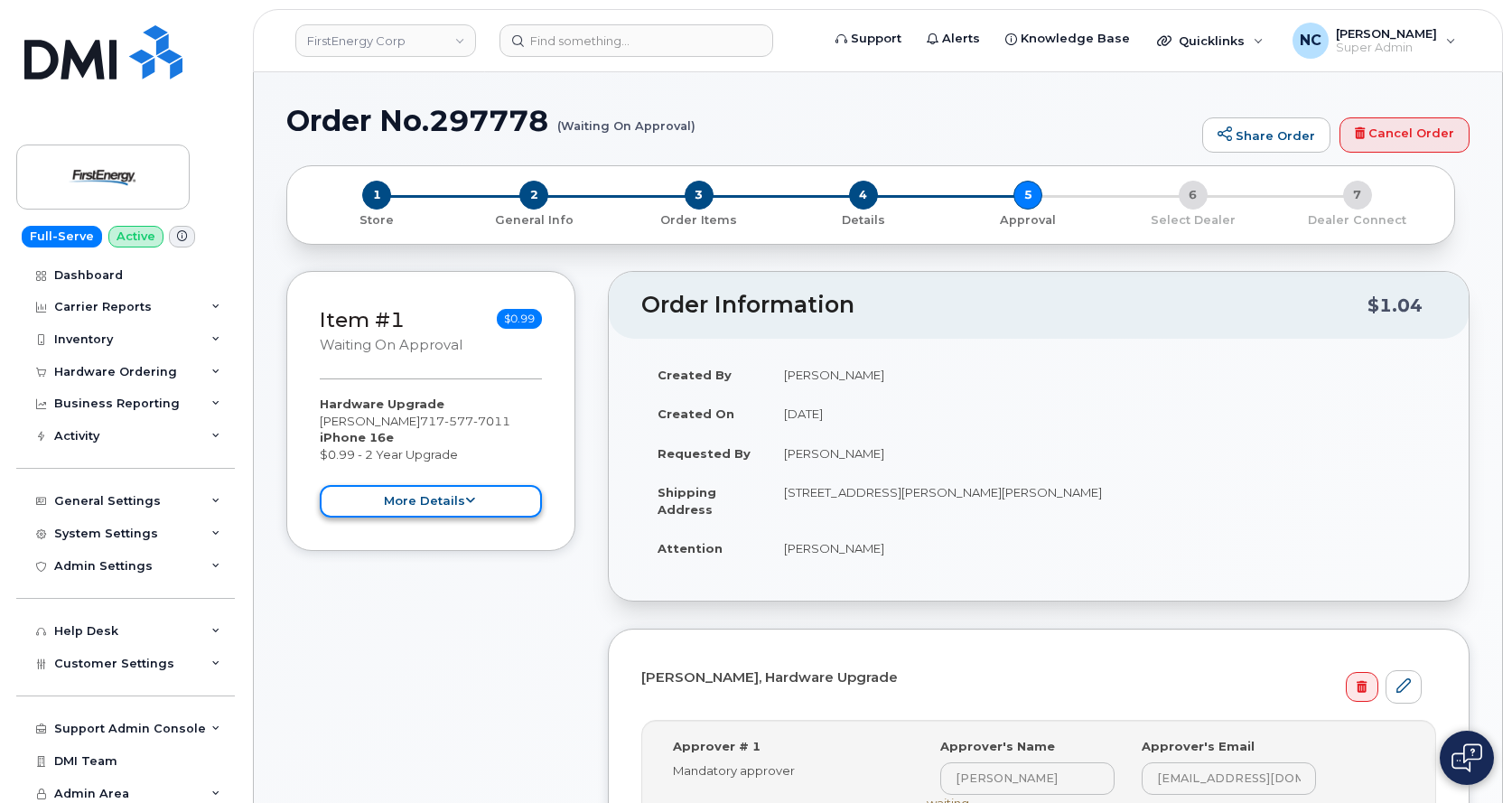
click at [474, 511] on button "more details" at bounding box center [431, 501] width 222 height 34
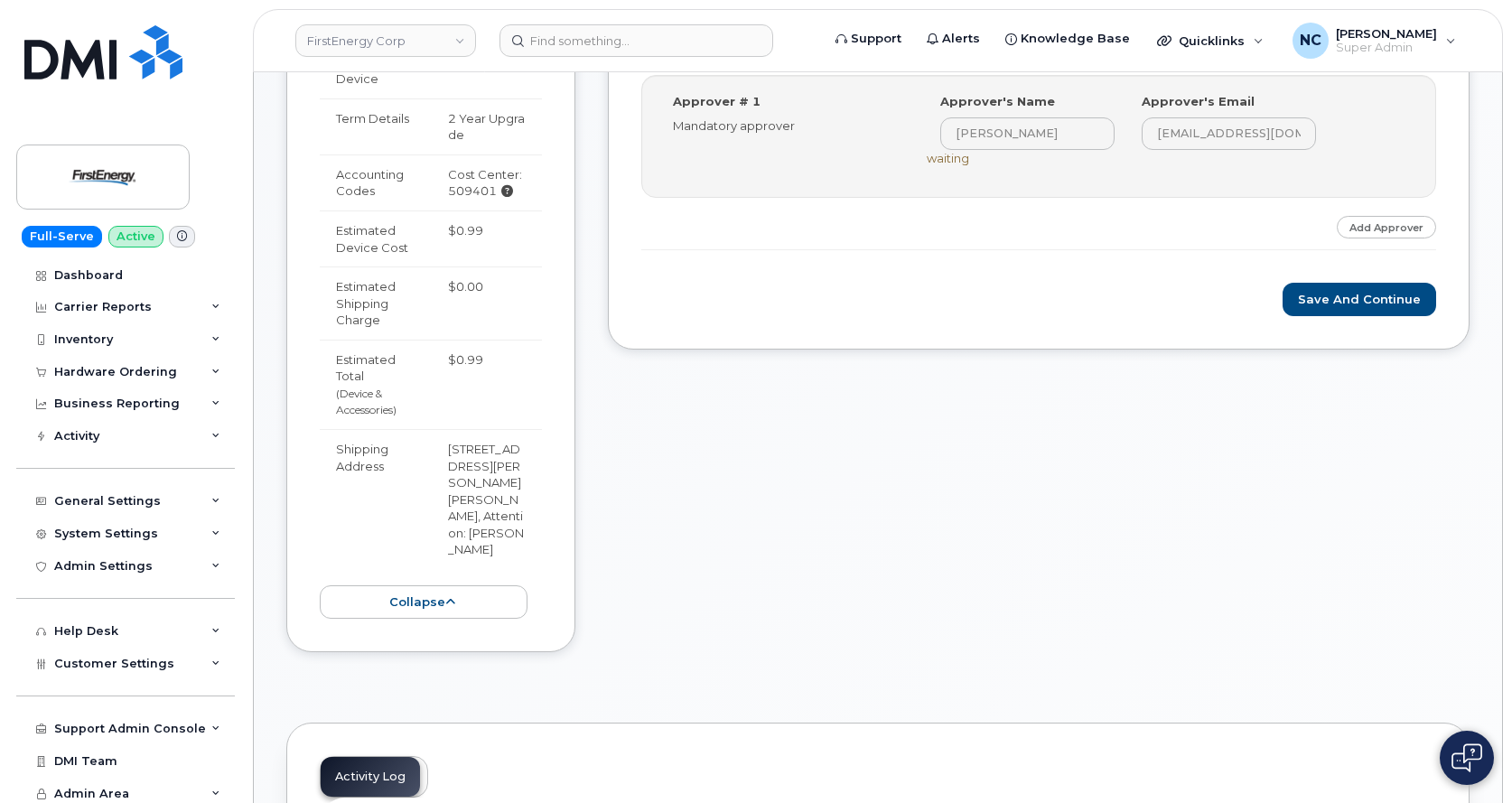
scroll to position [723, 0]
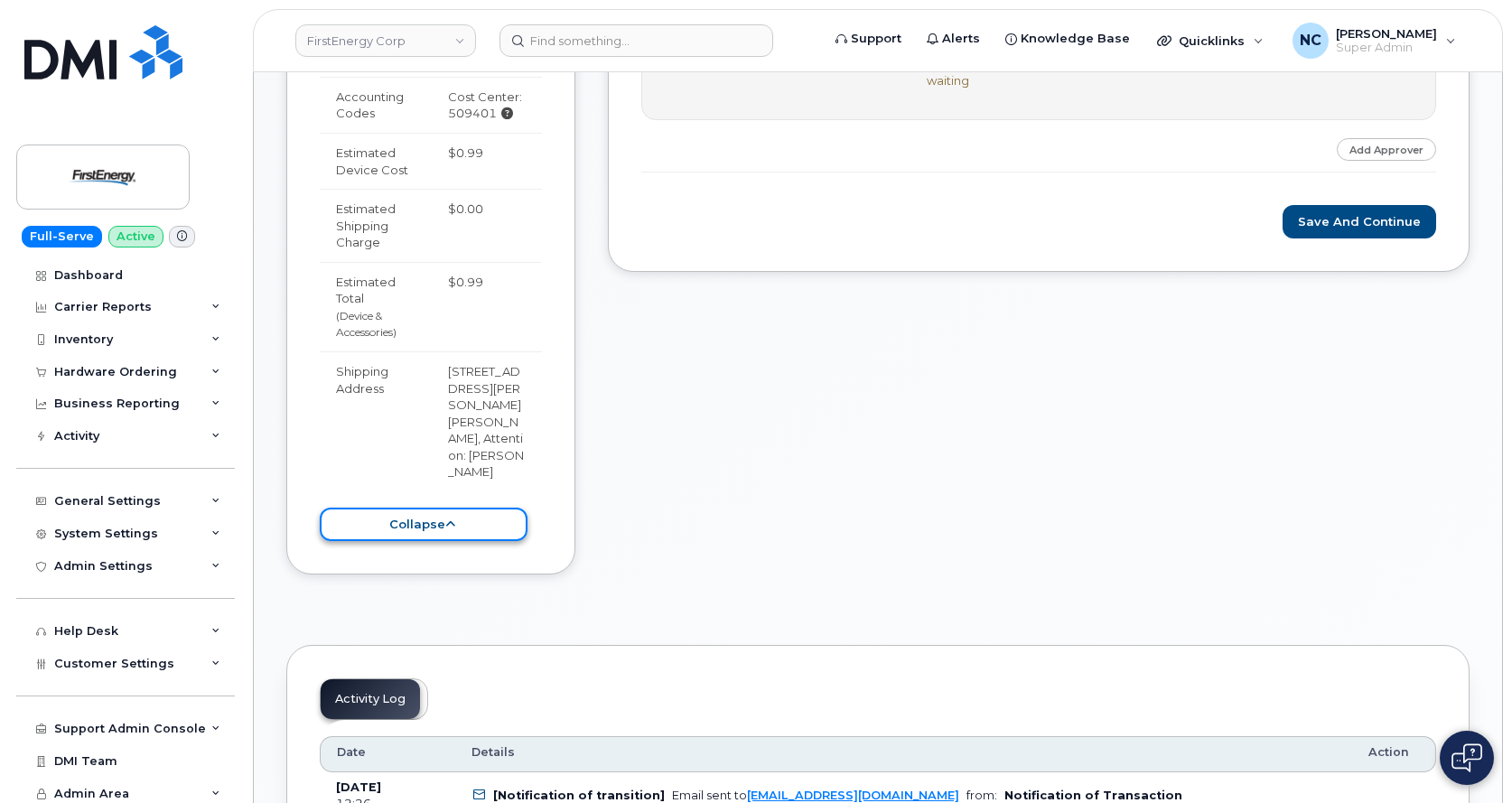
click at [472, 540] on button "collapse" at bounding box center [424, 524] width 208 height 34
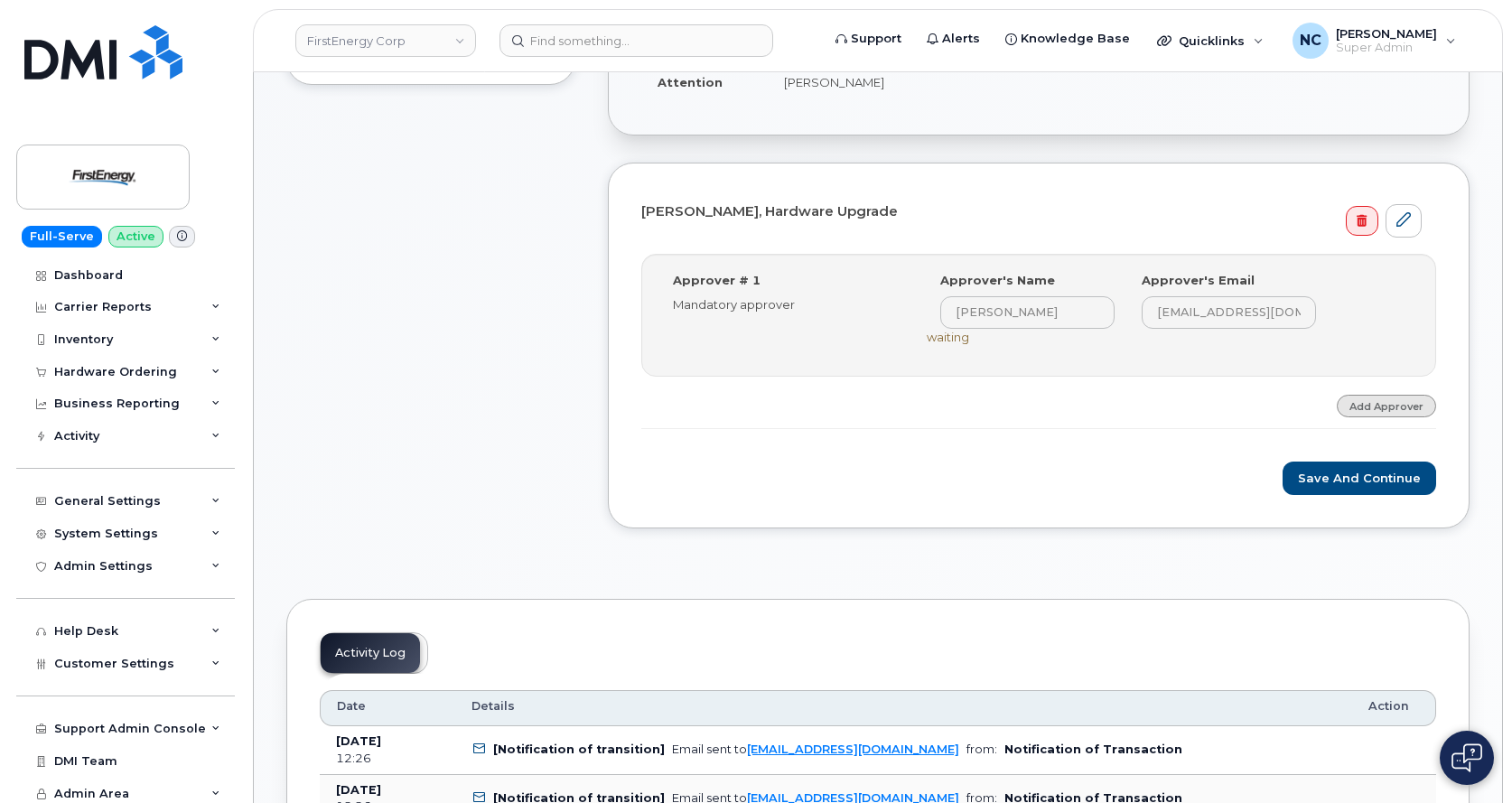
scroll to position [361, 0]
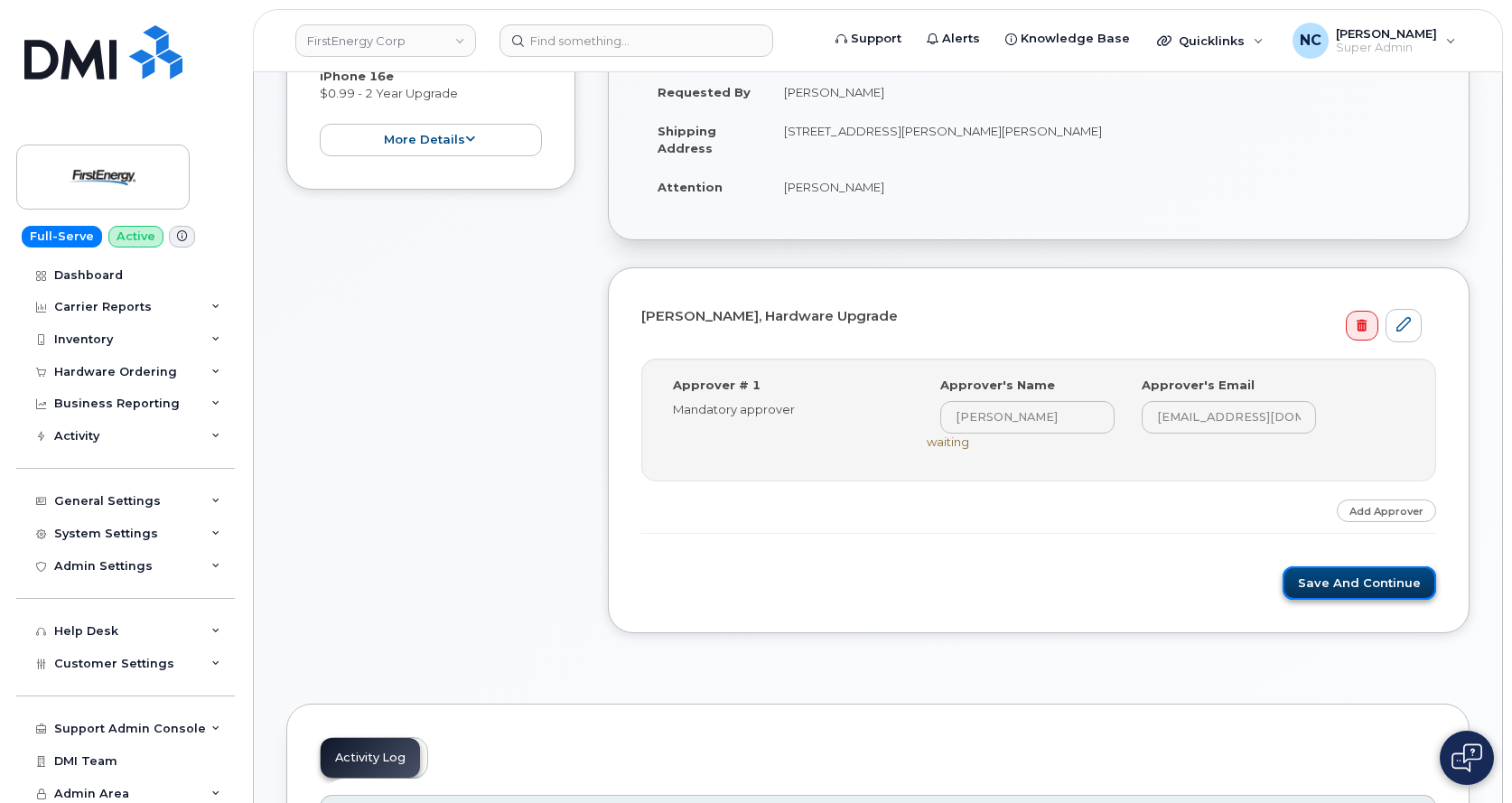
click at [1363, 580] on button "Save and Continue" at bounding box center [1360, 583] width 153 height 34
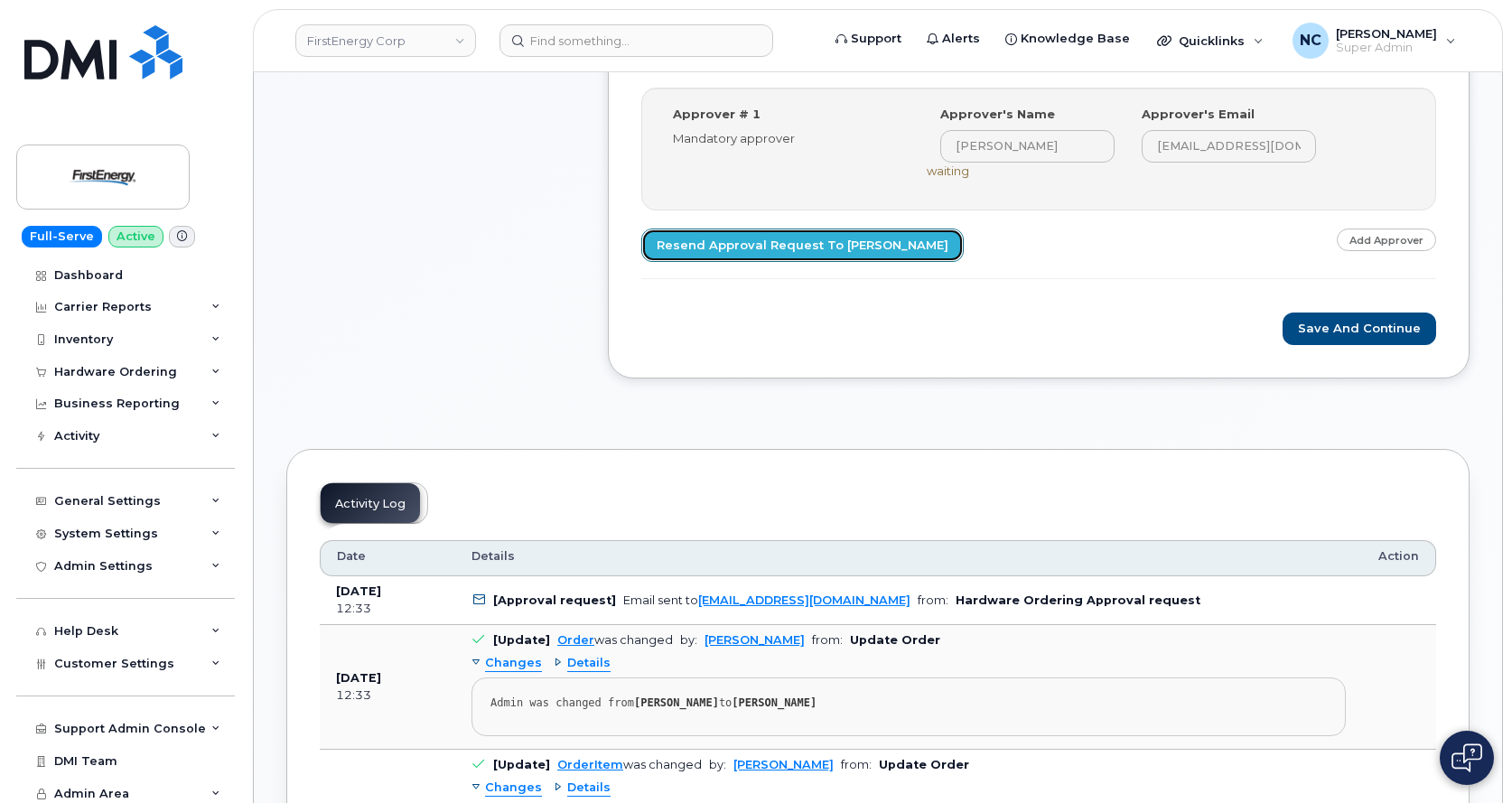
scroll to position [451, 0]
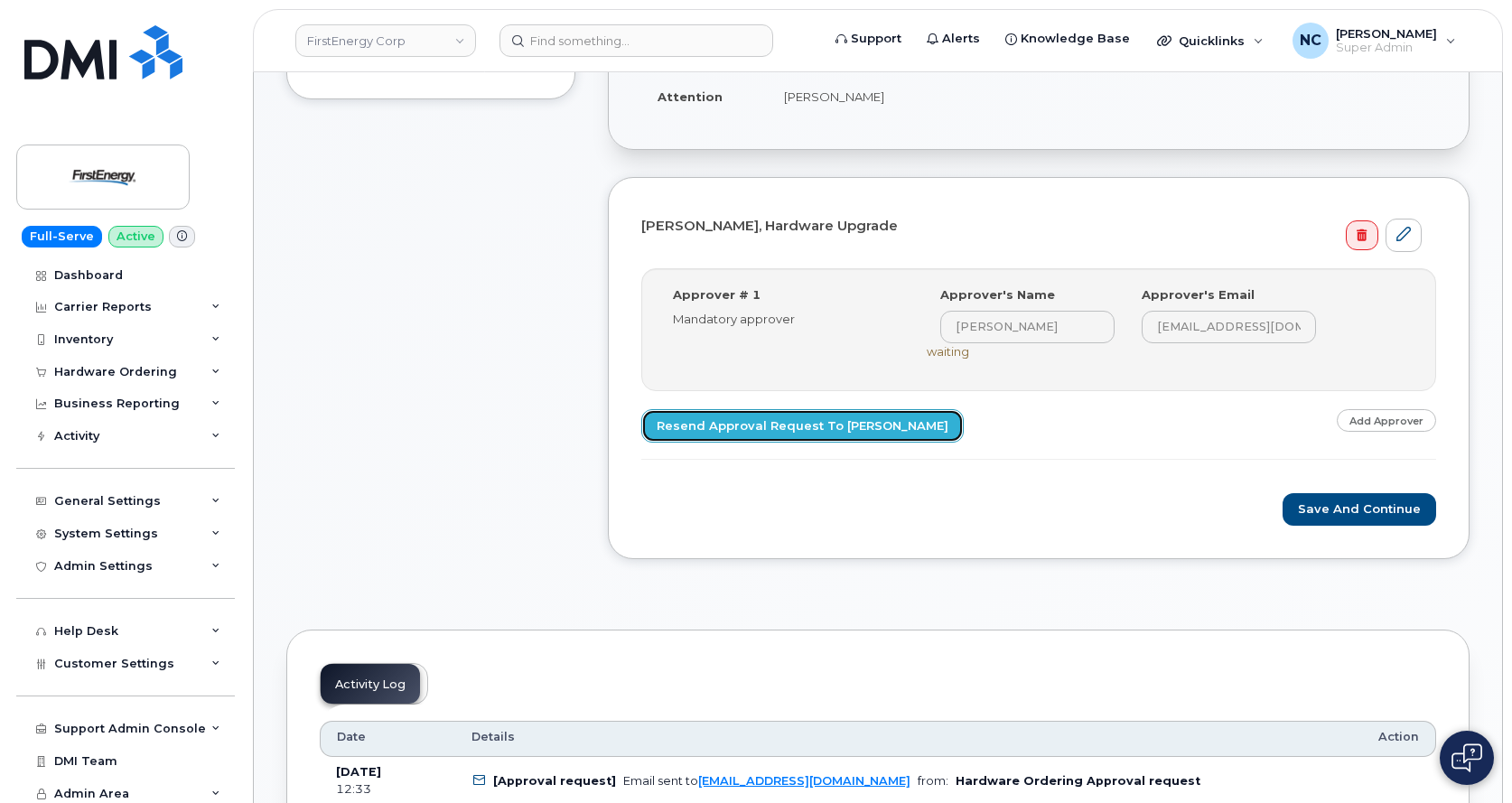
click at [856, 420] on link "Resend Approval Request to Richard H Scott" at bounding box center [803, 425] width 322 height 34
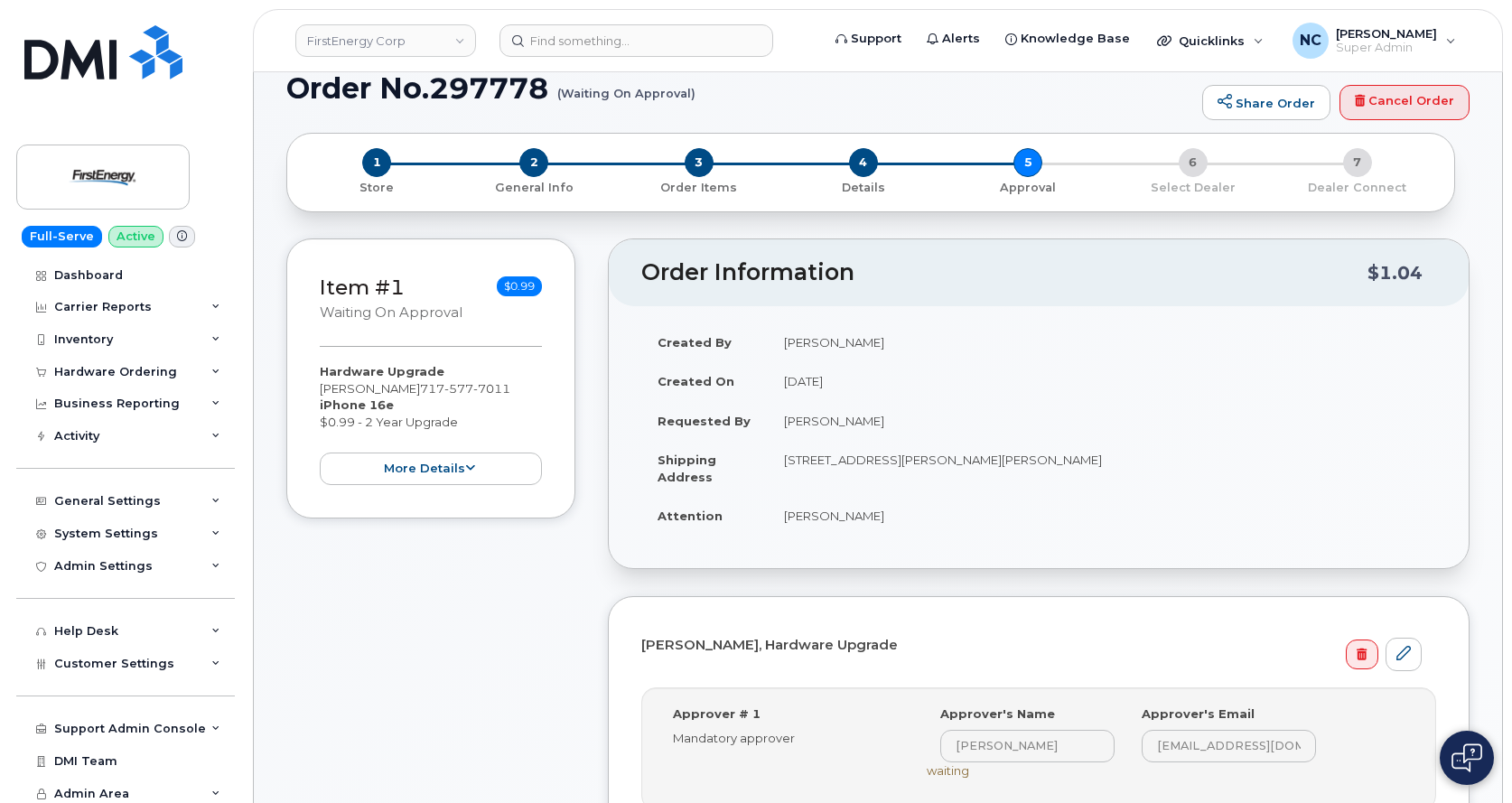
scroll to position [0, 0]
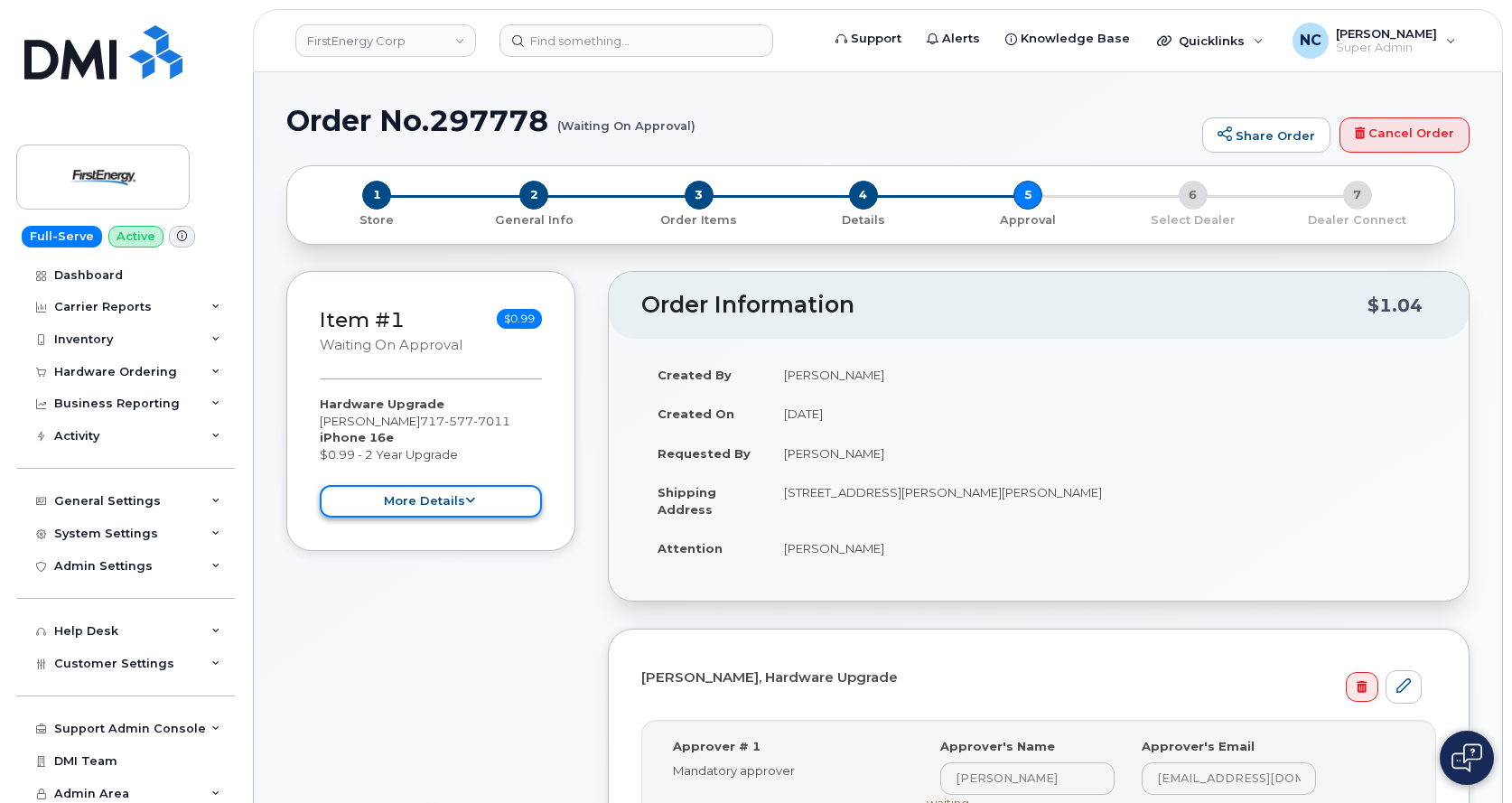
click at [444, 508] on button "more details" at bounding box center [431, 501] width 222 height 34
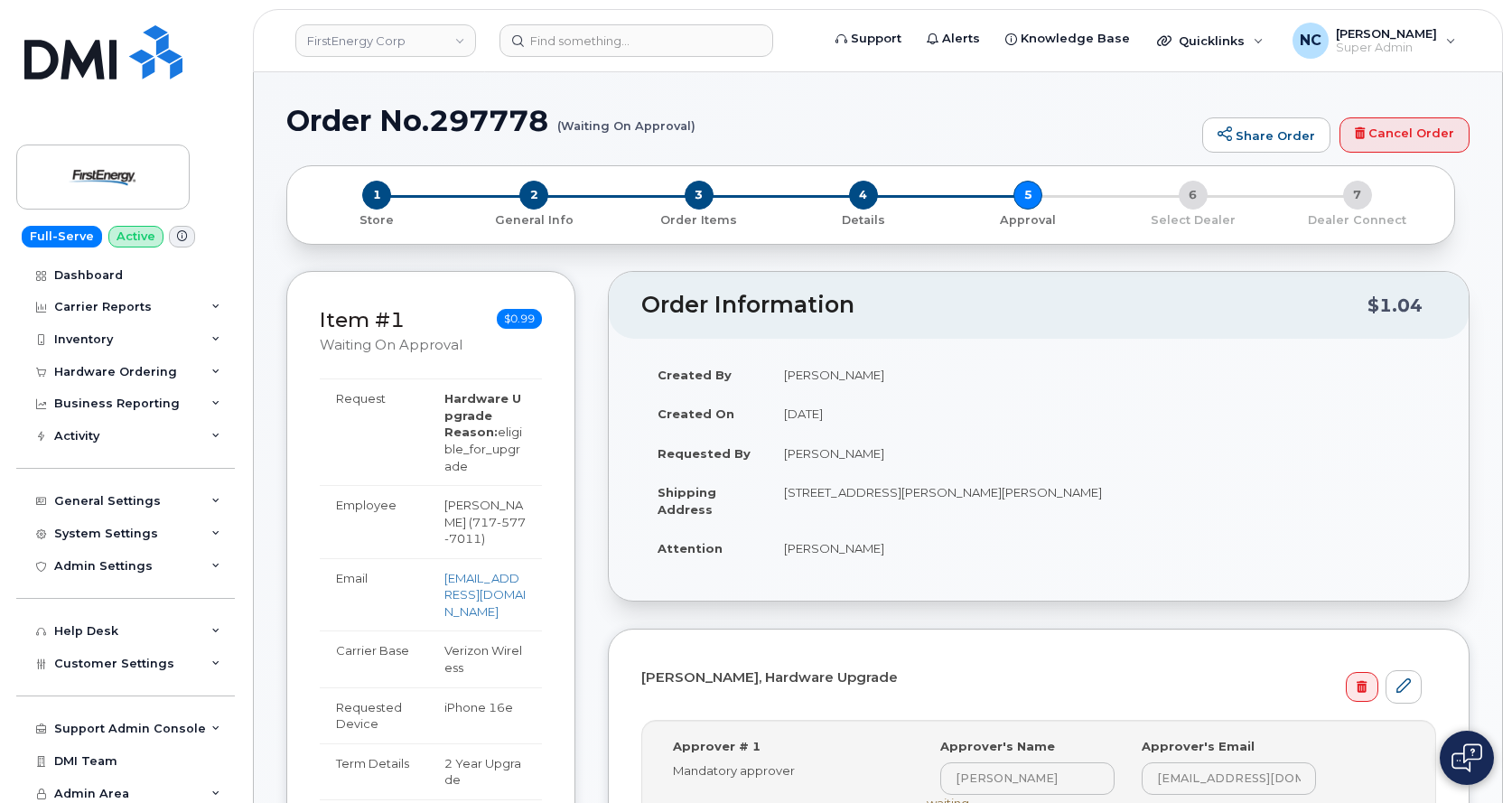
click at [438, 337] on small "Waiting On Approval" at bounding box center [391, 344] width 143 height 16
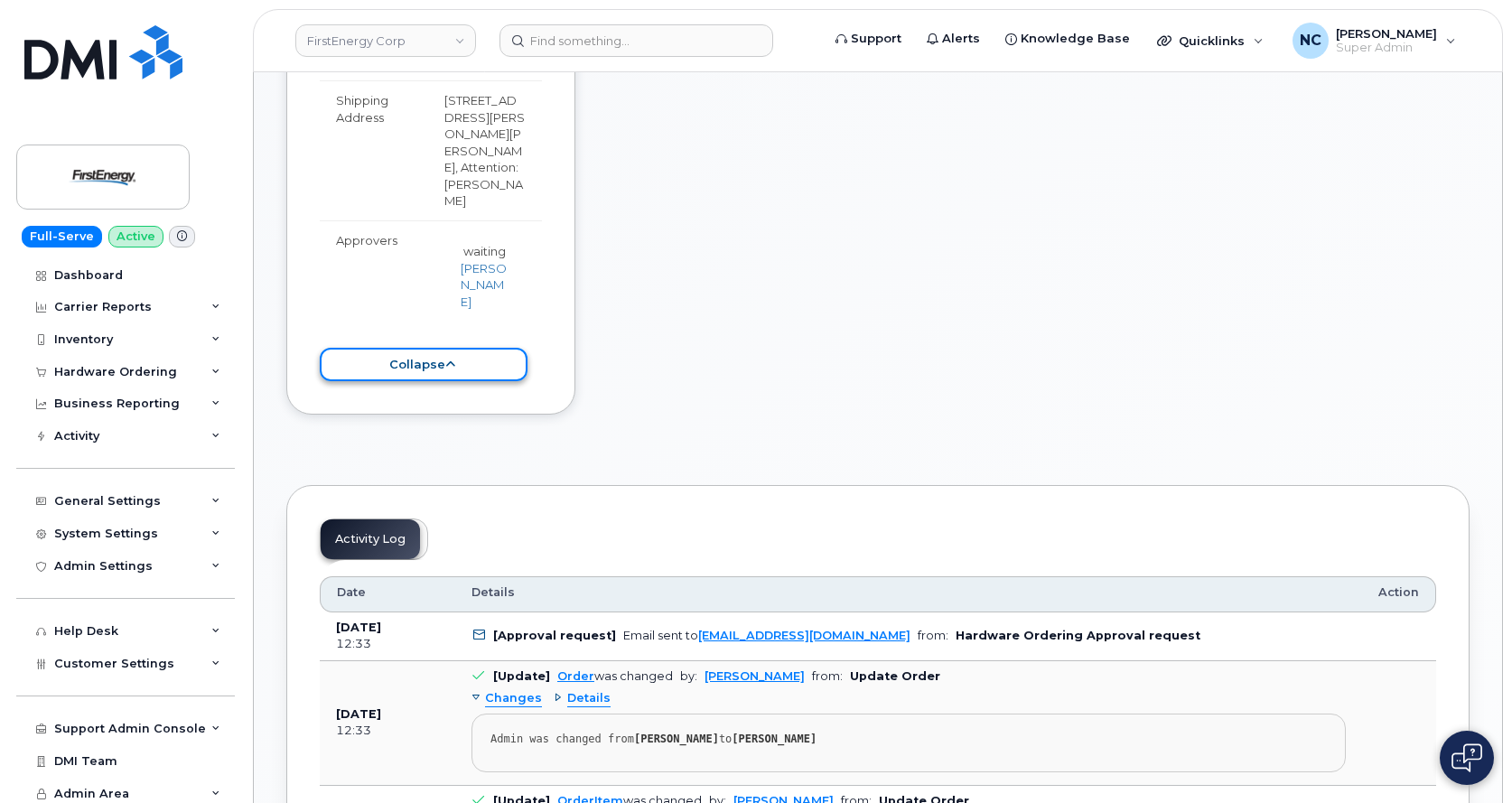
click at [447, 358] on icon at bounding box center [451, 364] width 10 height 11
